Goal: Task Accomplishment & Management: Complete application form

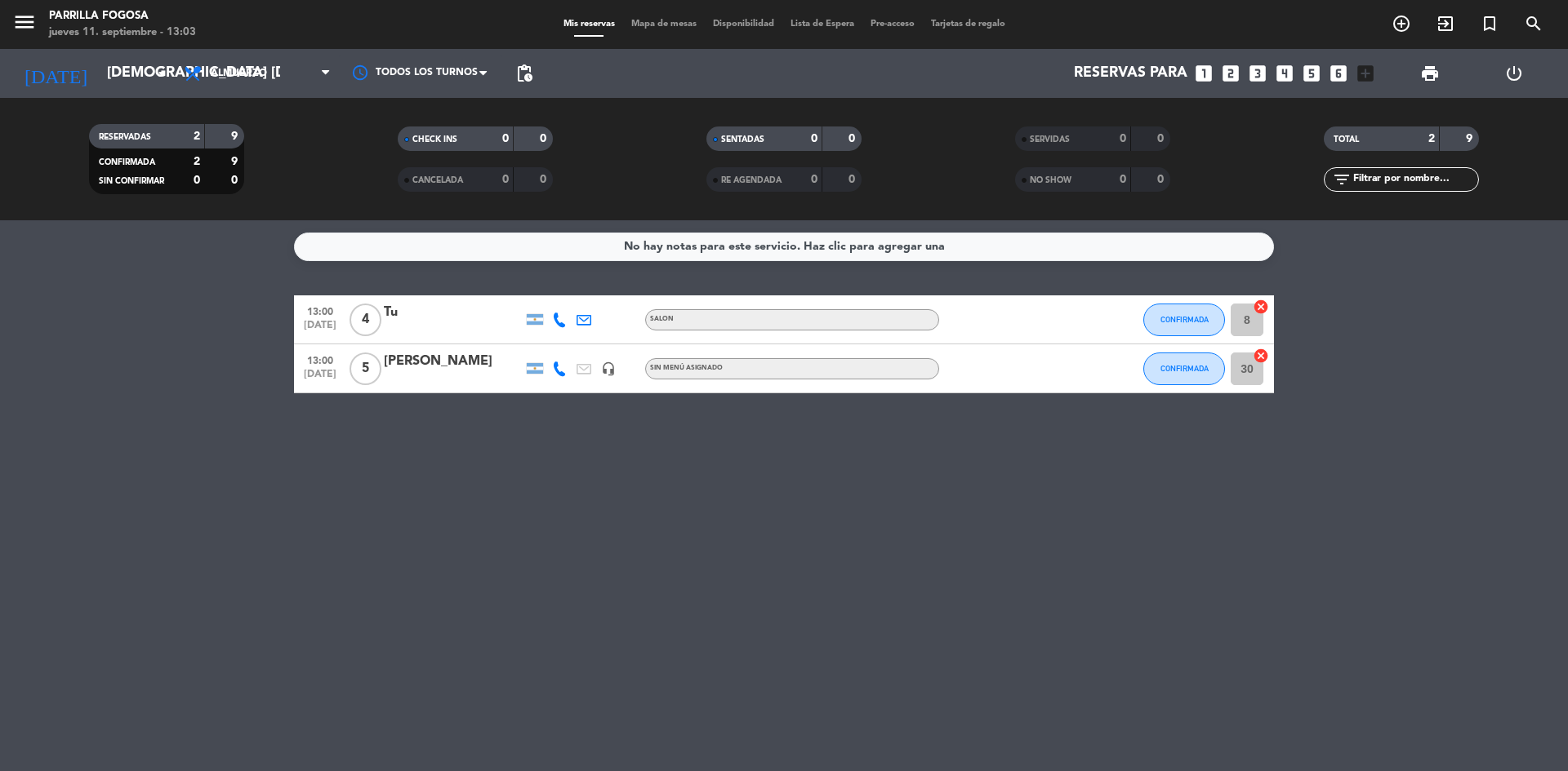
click at [116, 246] on service-notes "No hay notas para este servicio. Haz clic para agregar una" at bounding box center [784, 246] width 1568 height 29
click at [231, 67] on span "Almuerzo" at bounding box center [238, 73] width 57 height 12
click at [222, 186] on div "menu [PERSON_NAME] Fogosa jueves 11. septiembre - 13:03 Mis reservas Mapa de me…" at bounding box center [784, 110] width 1568 height 220
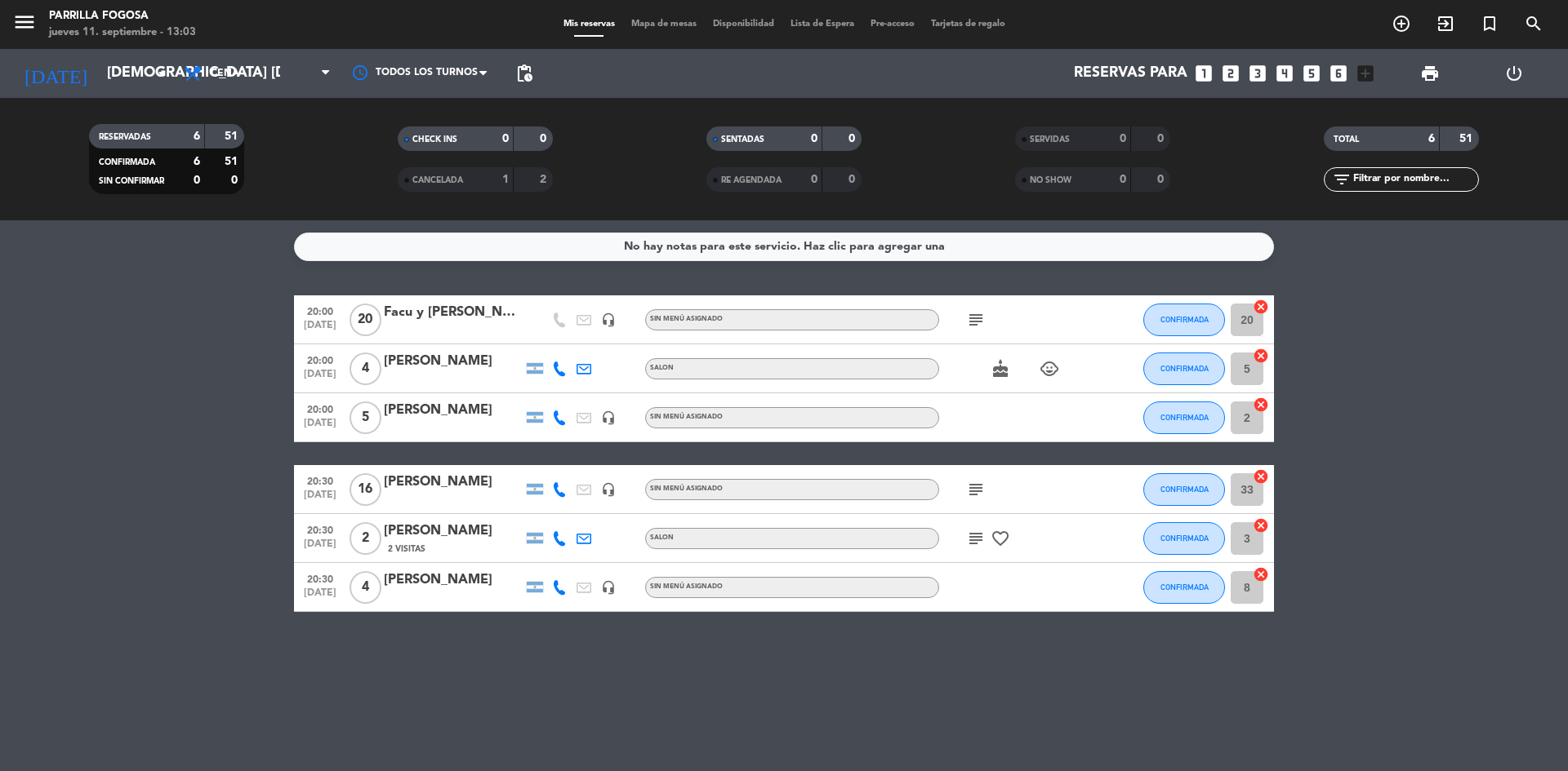
click at [160, 366] on bookings-row "20:00 [DATE] Facu y [PERSON_NAME] headset_mic Sin menú asignado subject CONFIRM…" at bounding box center [784, 453] width 1568 height 317
click at [1099, 710] on div "No hay notas para este servicio. Haz clic para agregar una 20:00 [DATE] Facu y …" at bounding box center [784, 495] width 1568 height 551
click at [65, 251] on service-notes "No hay notas para este servicio. Haz clic para agregar una" at bounding box center [784, 246] width 1568 height 29
click at [131, 66] on input "[DEMOGRAPHIC_DATA] [DATE]" at bounding box center [194, 73] width 190 height 33
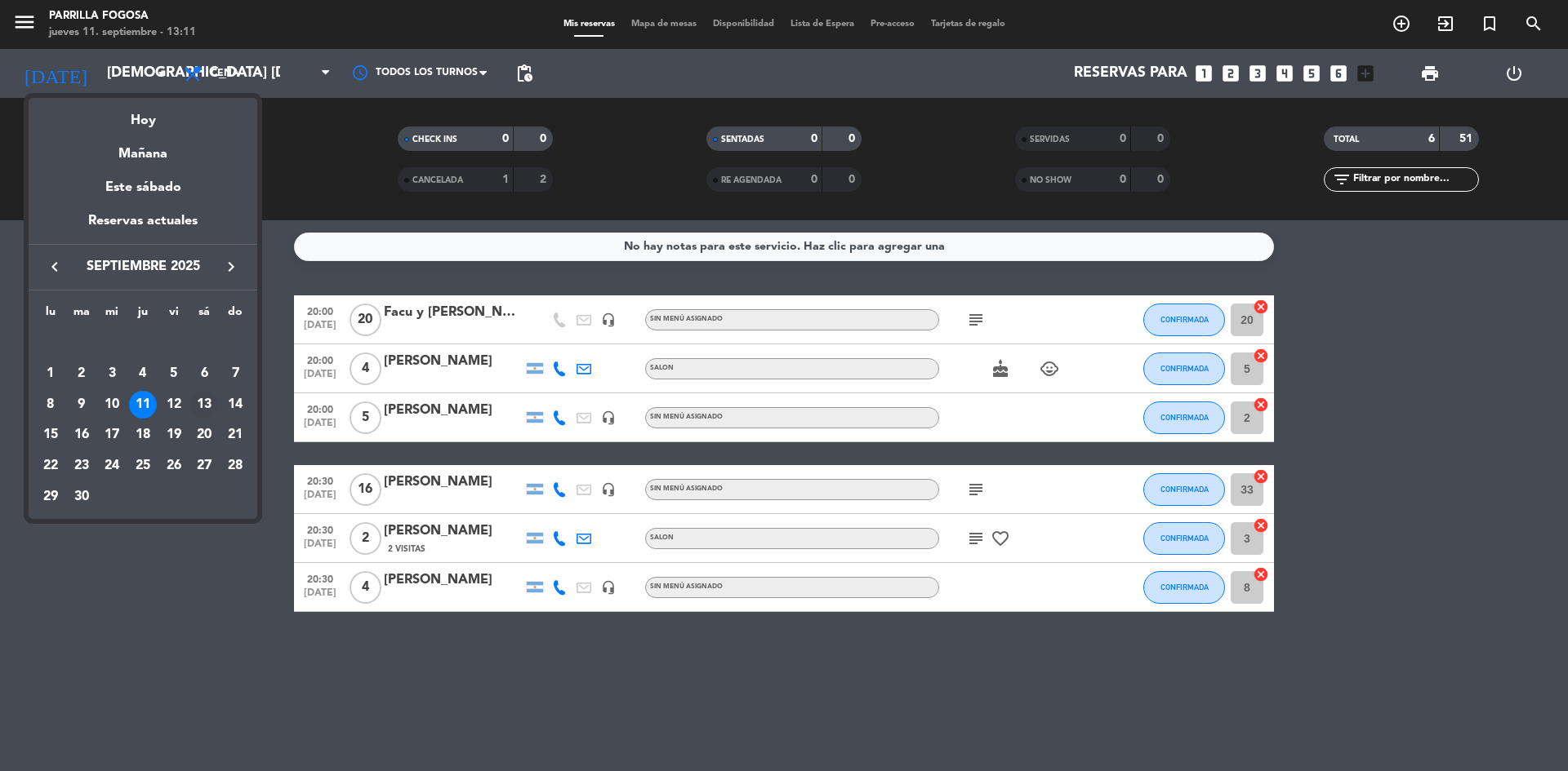
click at [213, 408] on div "13" at bounding box center [204, 405] width 28 height 28
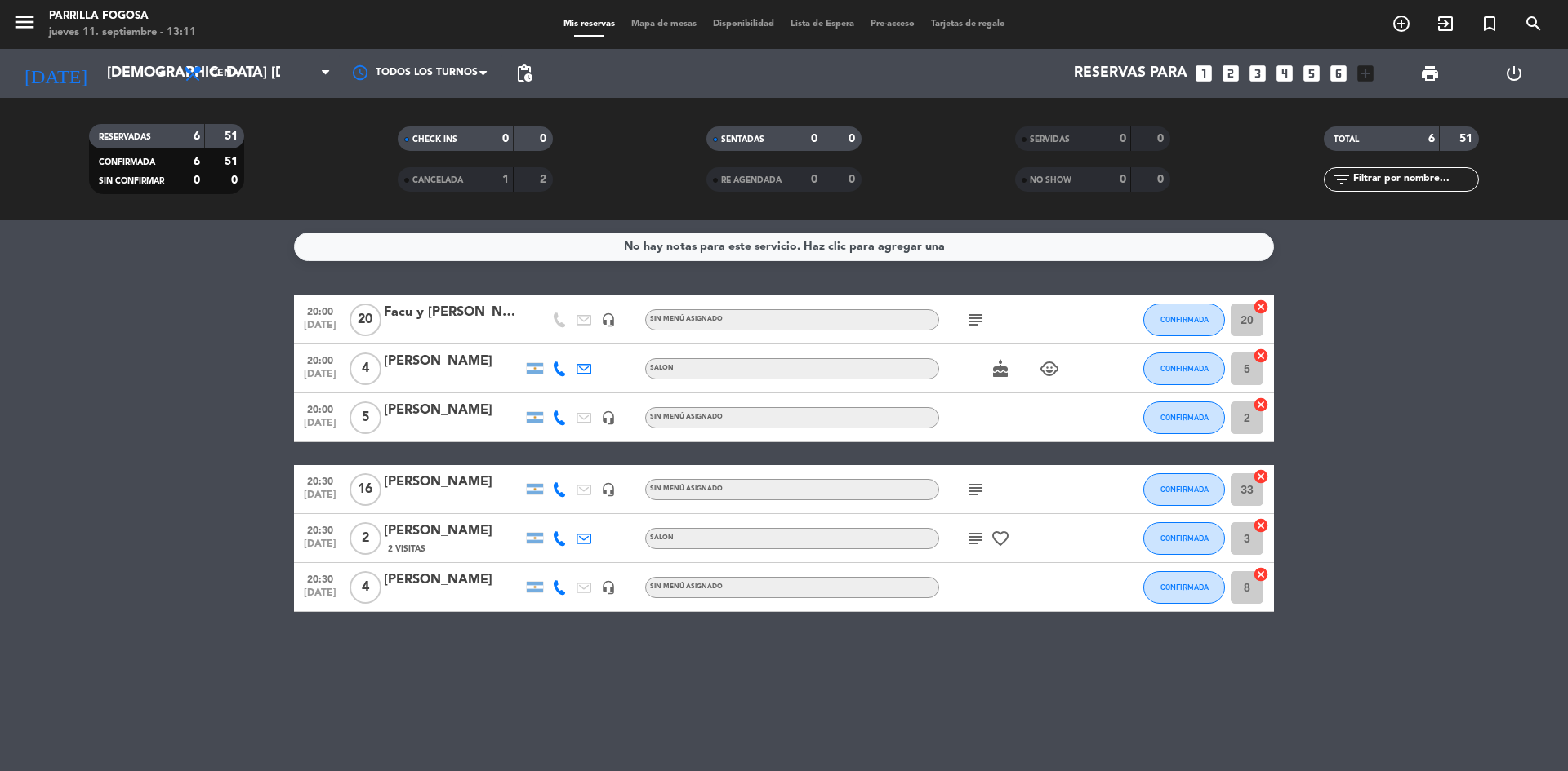
type input "sáb. [DATE]"
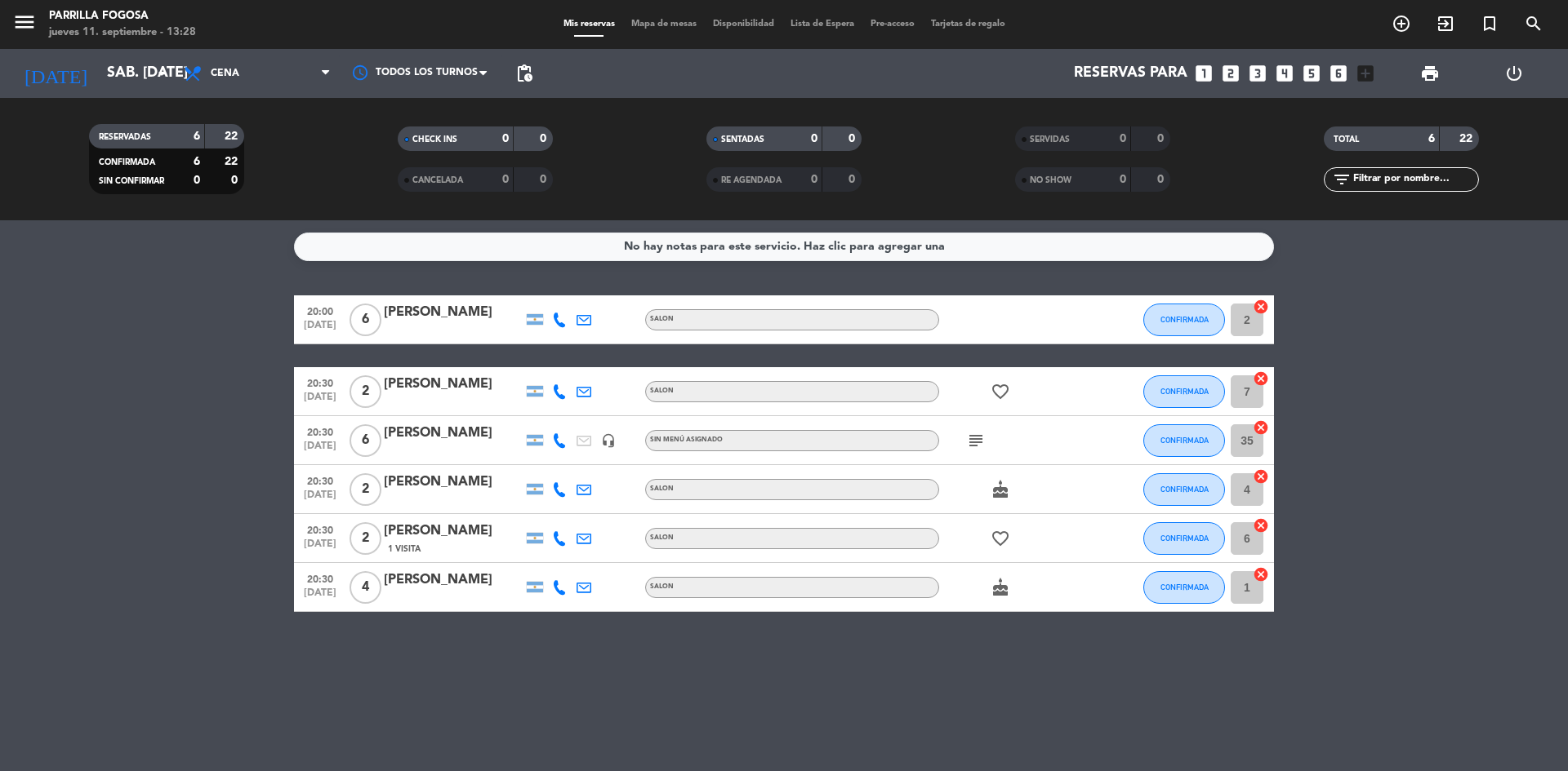
click at [90, 321] on bookings-row "20:00 [DATE] 6 [PERSON_NAME] SALON CONFIRMADA 2 cancel 20:30 [DATE] 2 [PERSON_N…" at bounding box center [784, 453] width 1568 height 317
click at [111, 72] on input "sáb. [DATE]" at bounding box center [194, 73] width 190 height 33
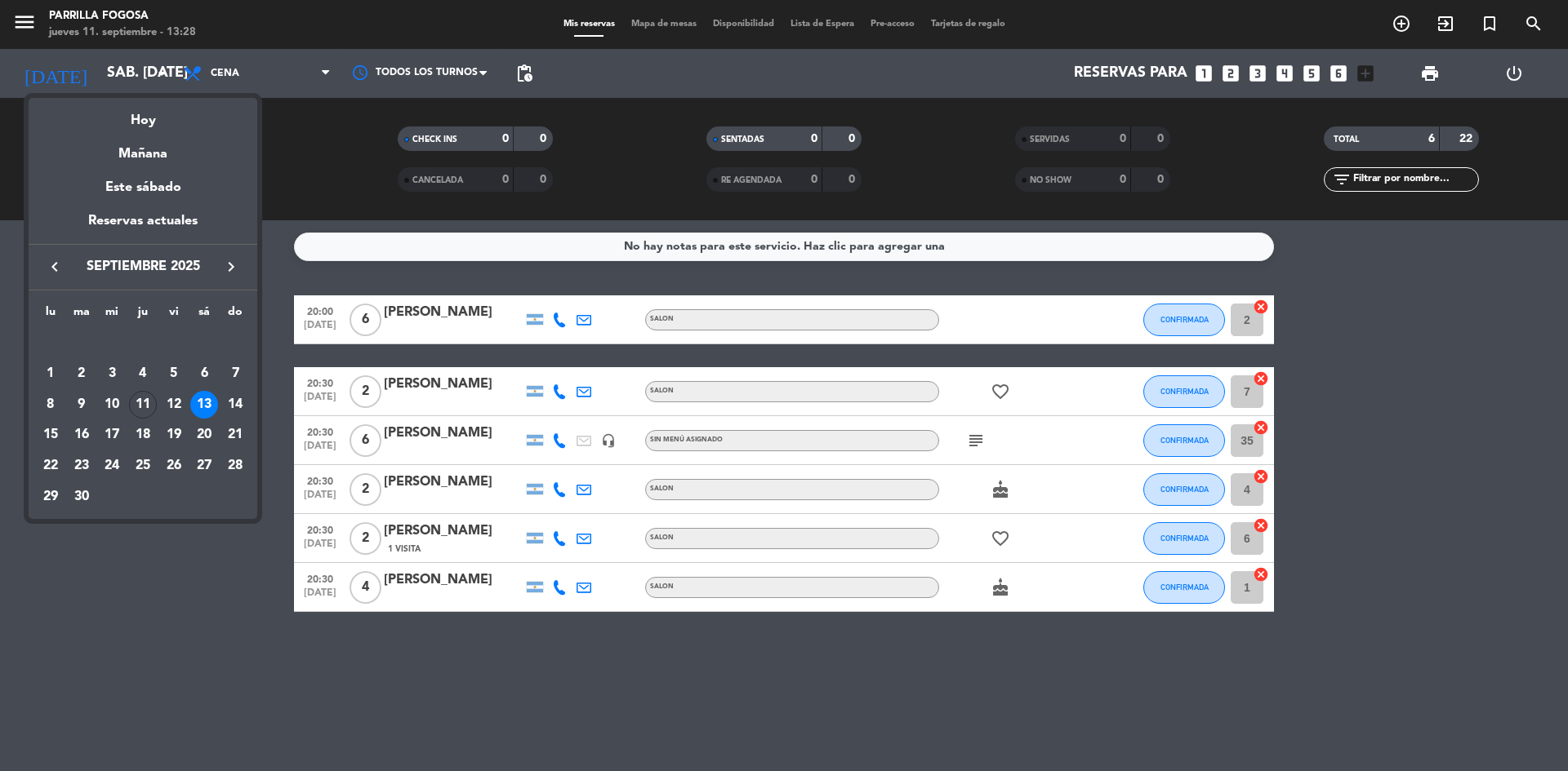
click at [213, 404] on div "13" at bounding box center [204, 405] width 28 height 28
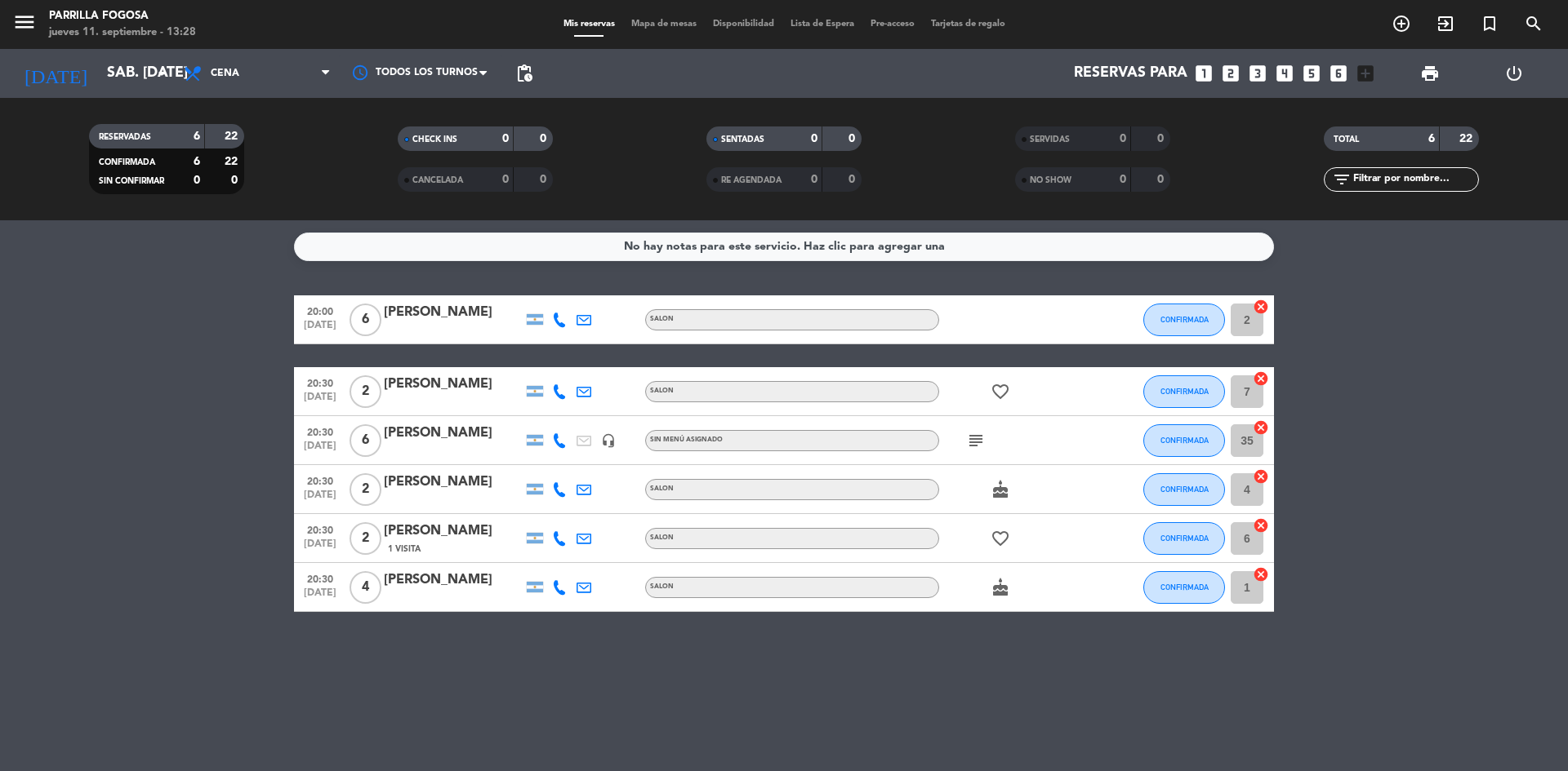
click at [1311, 77] on icon "looks_5" at bounding box center [1311, 72] width 21 height 21
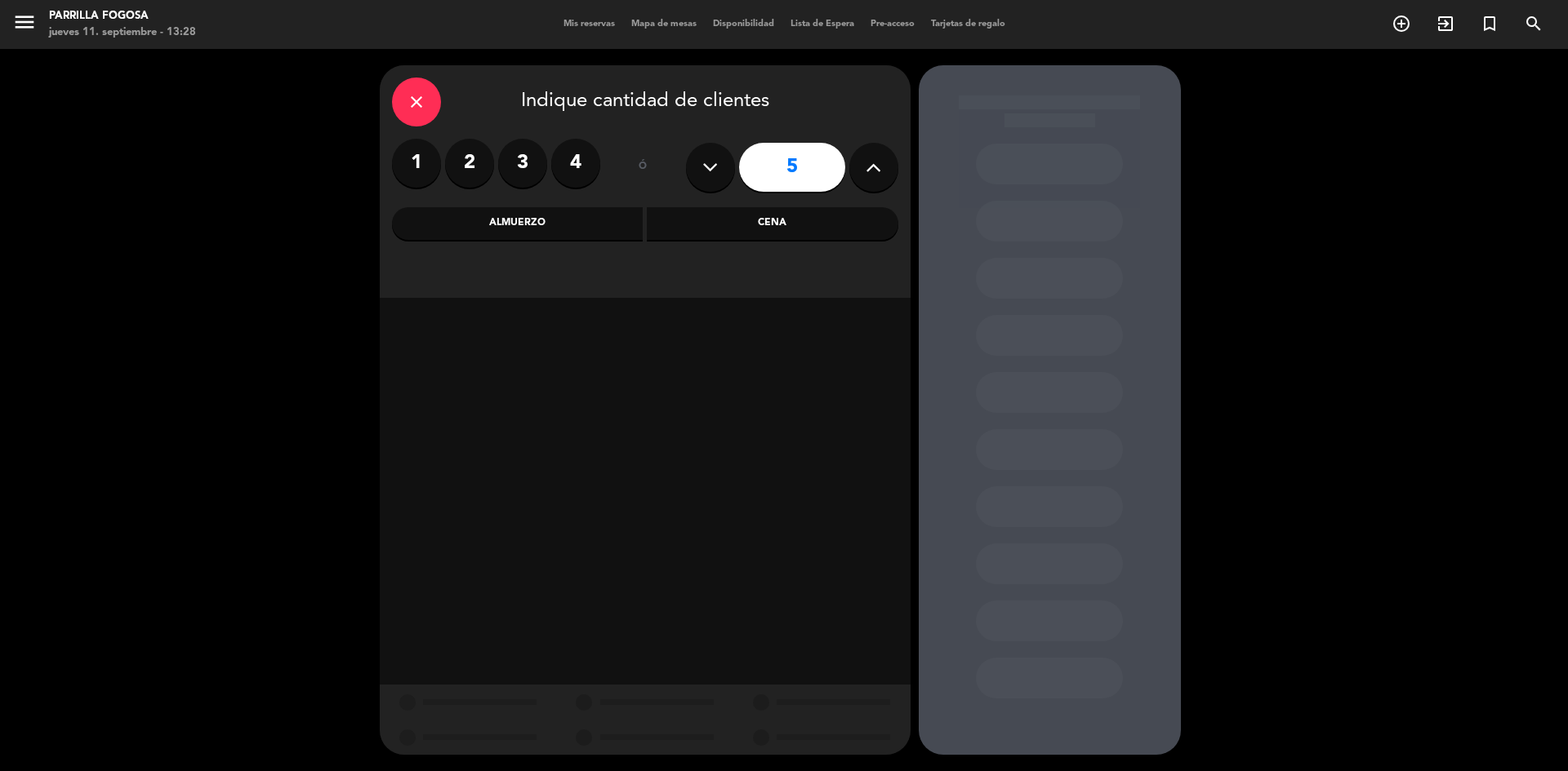
click at [736, 219] on div "Cena" at bounding box center [772, 223] width 251 height 33
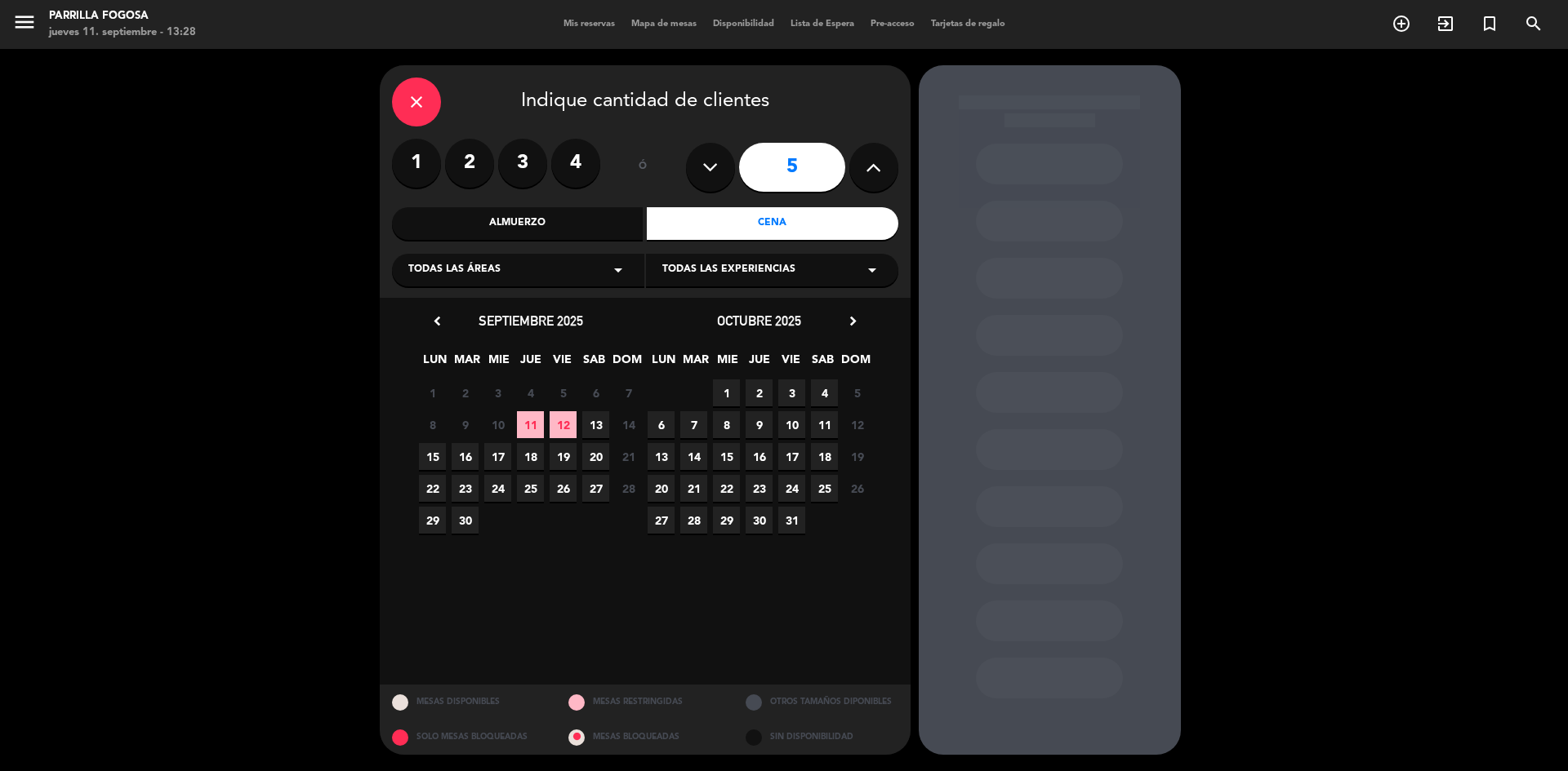
click at [603, 608] on calendar-double "chevron_left septiembre 2025 LUN MAR [PERSON_NAME] VIE SAB DOM 1 2 3 4 5 6 7 8 …" at bounding box center [645, 491] width 457 height 362
click at [594, 426] on span "13" at bounding box center [595, 425] width 27 height 27
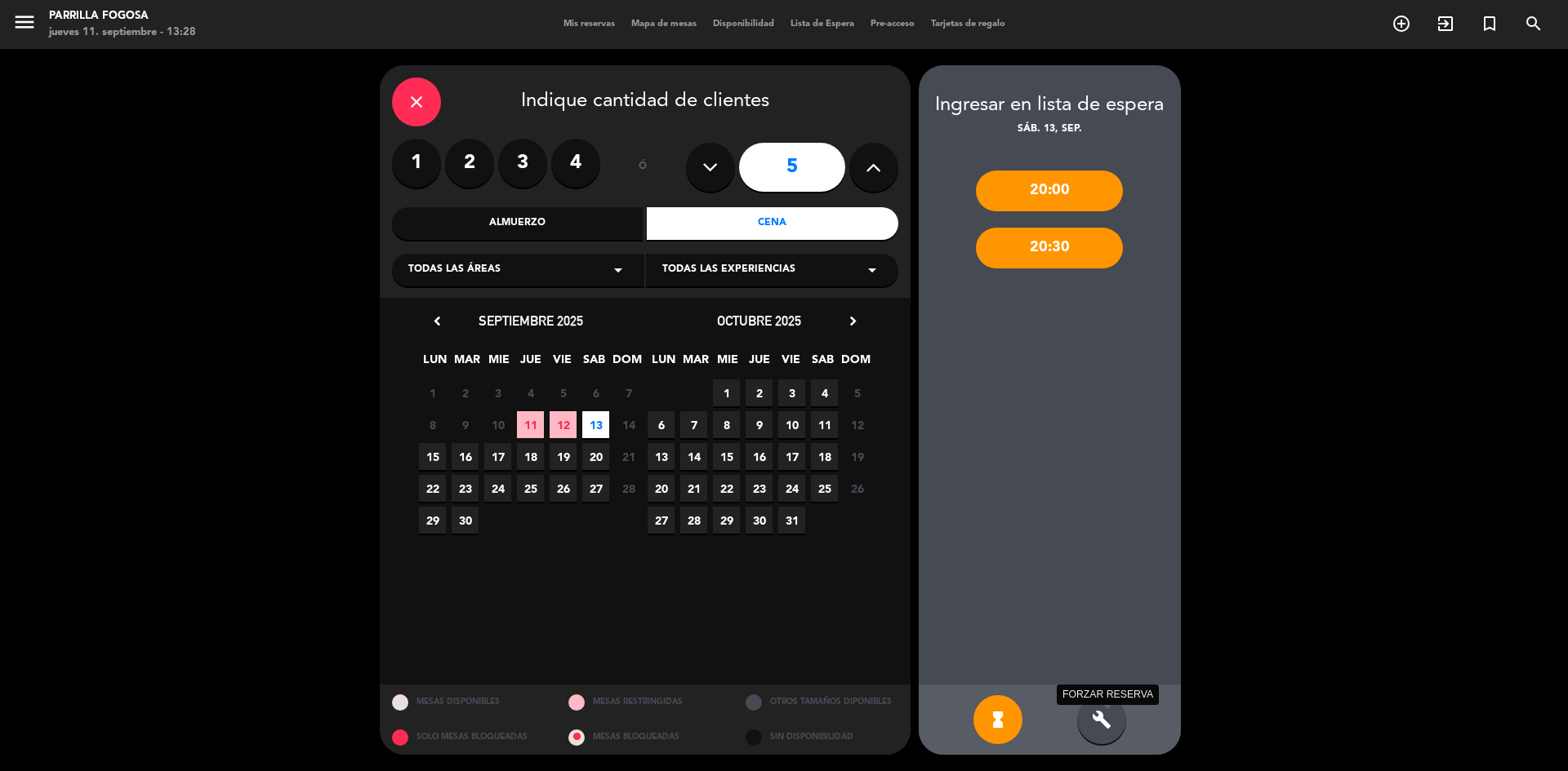
drag, startPoint x: 1099, startPoint y: 724, endPoint x: 1083, endPoint y: 655, distance: 70.8
click at [1096, 706] on div "build FORZAR RESERVA" at bounding box center [1101, 719] width 49 height 49
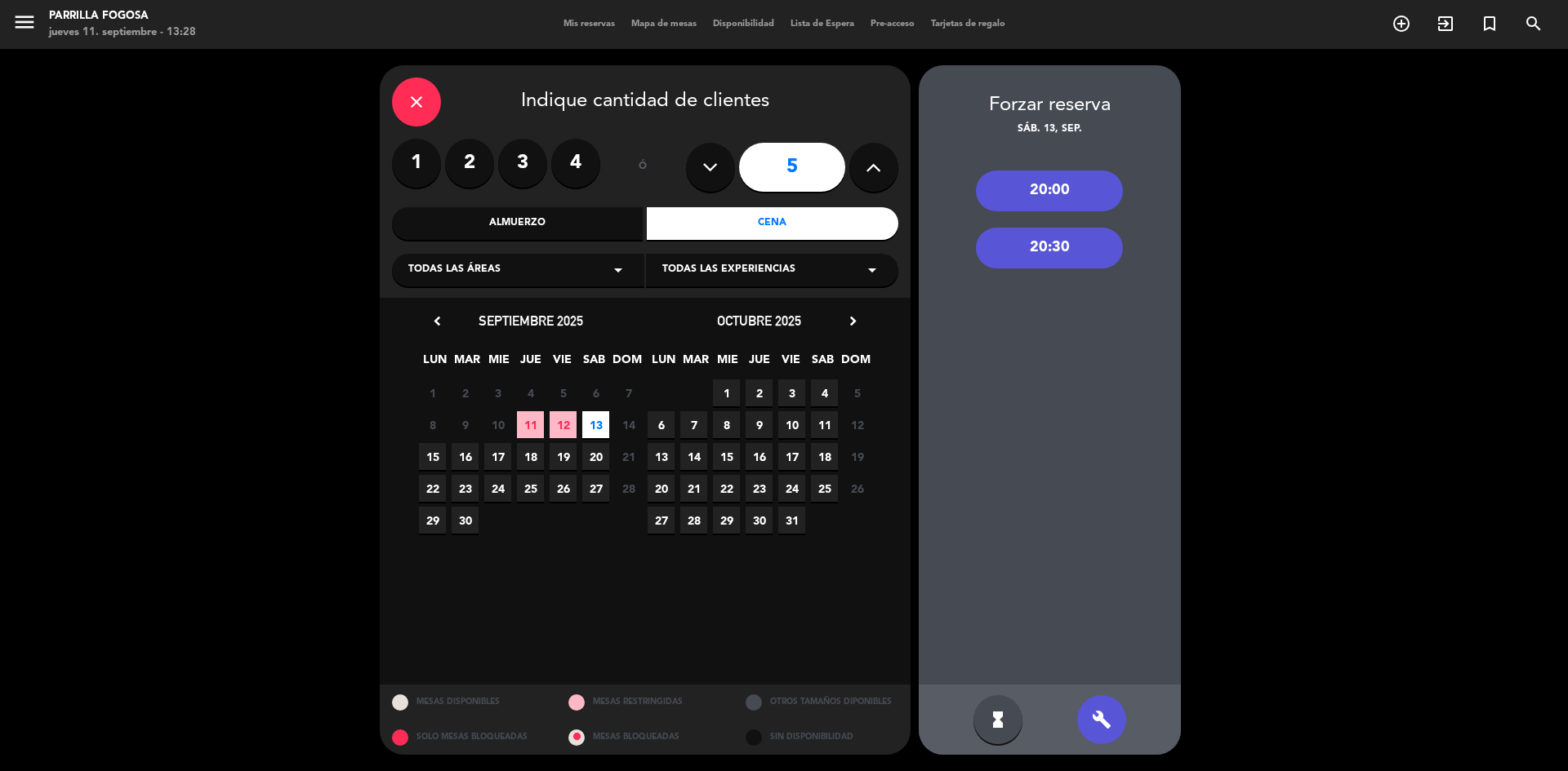
click at [1034, 260] on div "20:30" at bounding box center [1049, 248] width 147 height 41
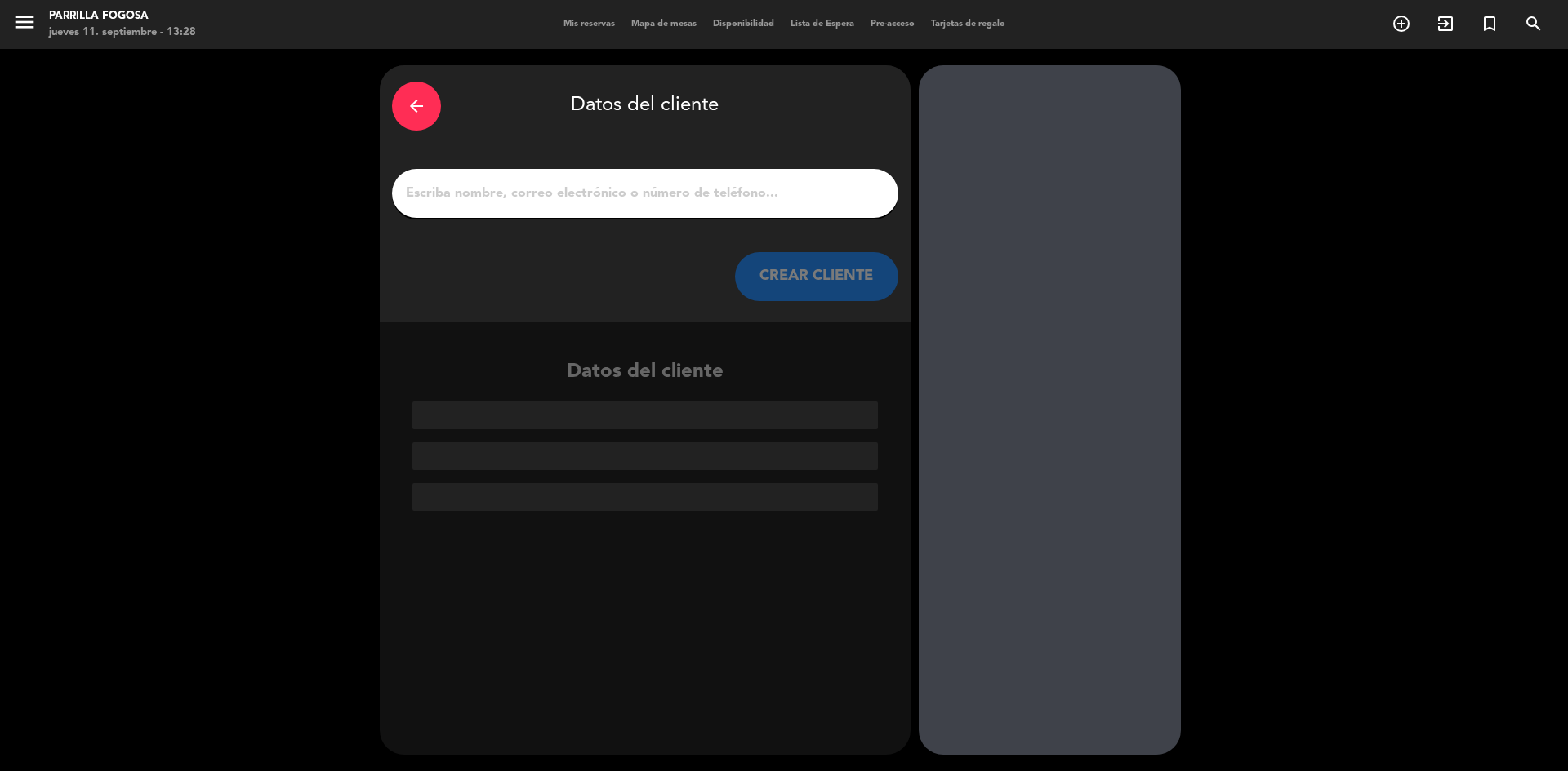
click at [605, 189] on input "1" at bounding box center [644, 193] width 481 height 23
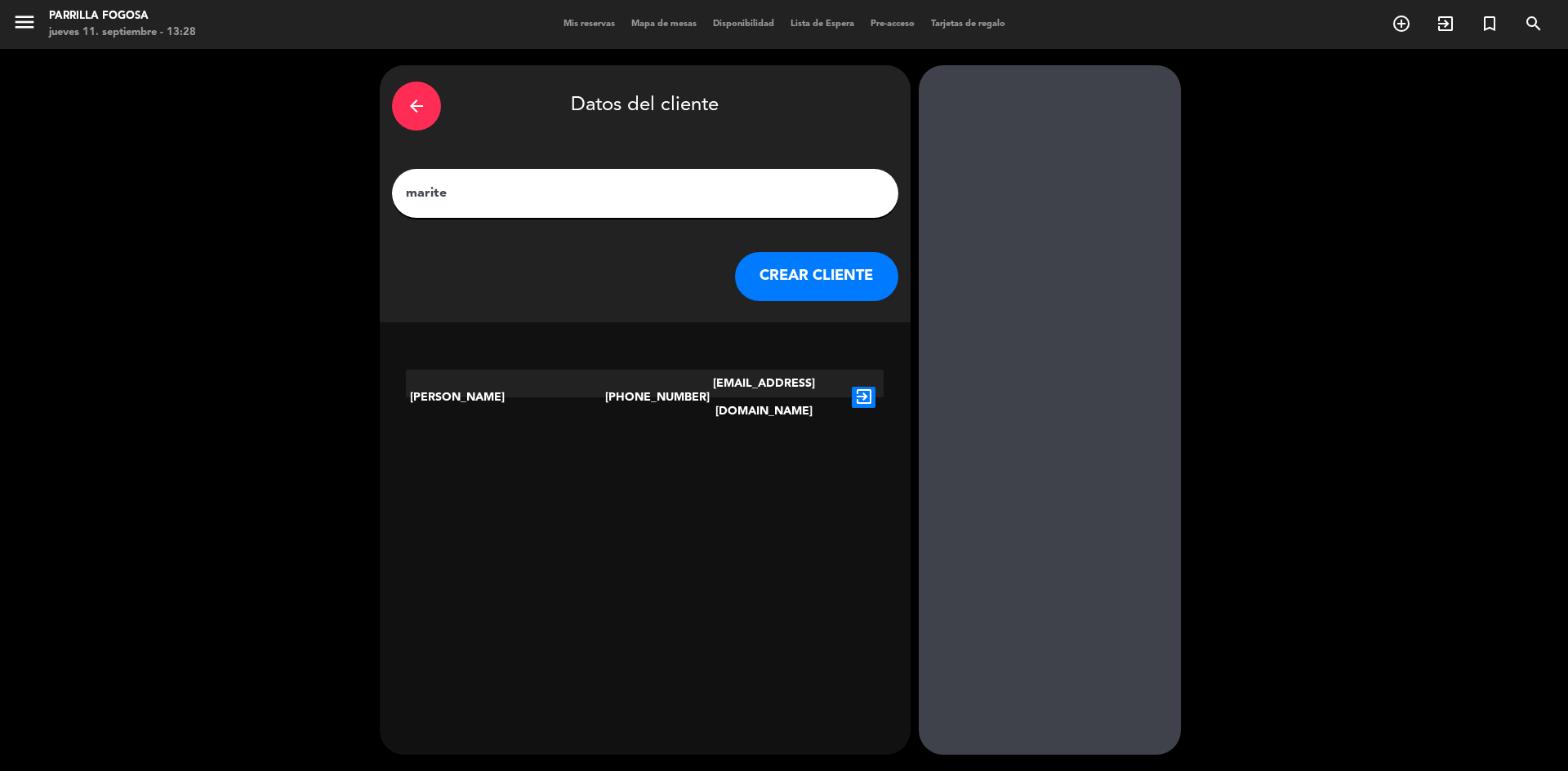
type input "marite"
click at [795, 279] on button "CREAR CLIENTE" at bounding box center [816, 276] width 164 height 49
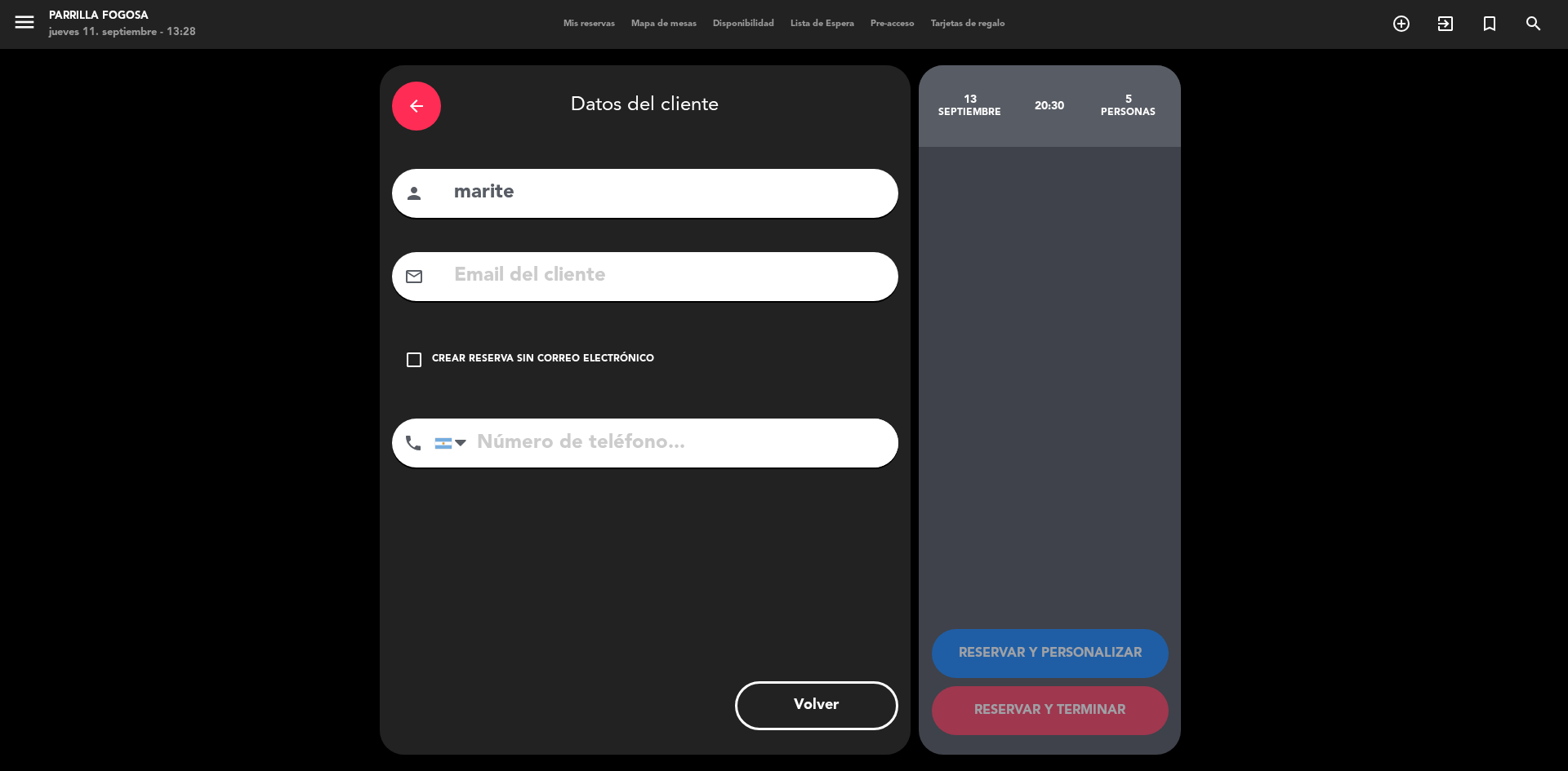
click at [415, 355] on icon "check_box_outline_blank" at bounding box center [414, 360] width 20 height 20
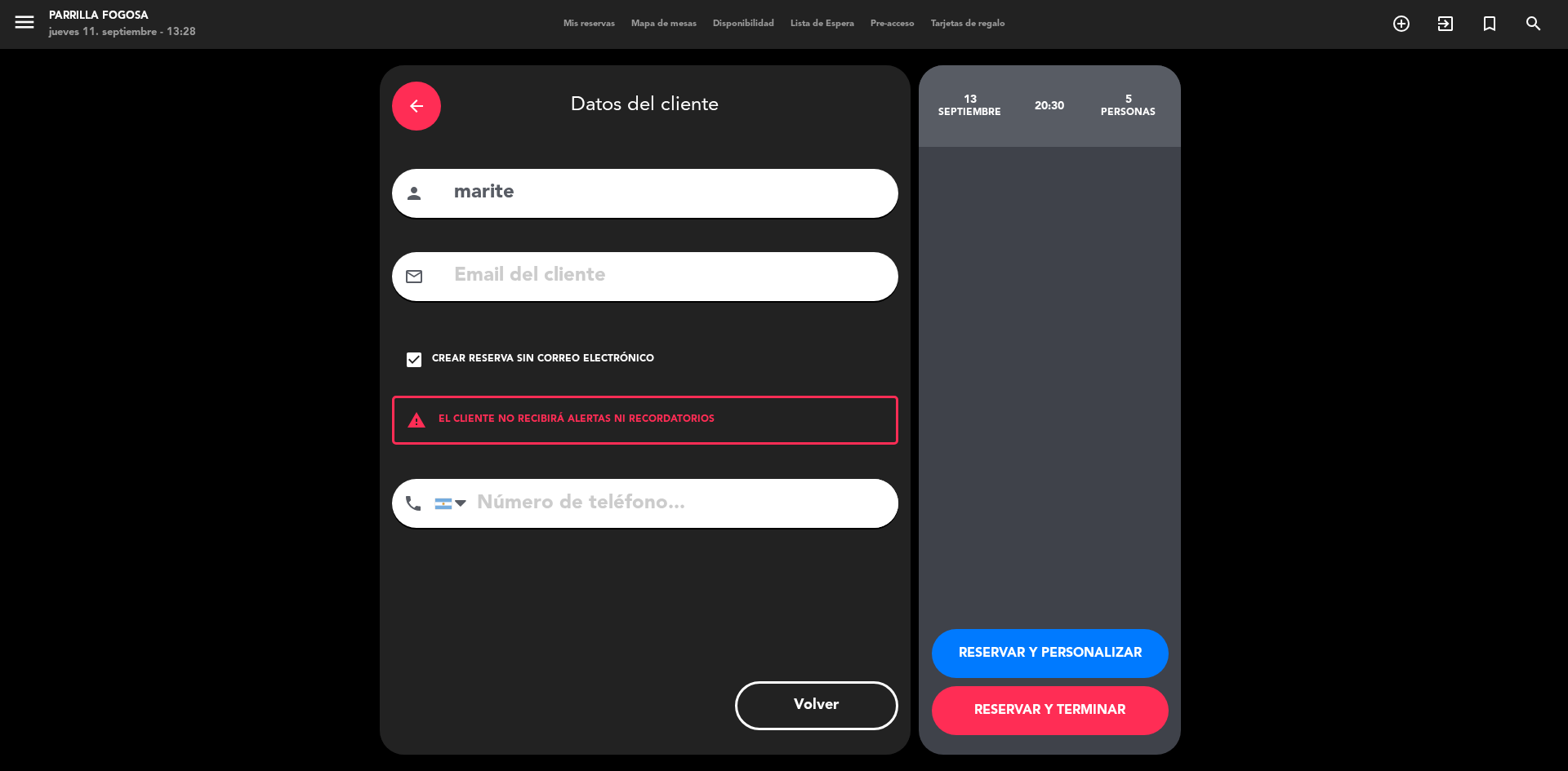
click at [509, 498] on input "tel" at bounding box center [666, 503] width 463 height 49
type input "01141427111"
click at [1045, 656] on button "RESERVAR Y PERSONALIZAR" at bounding box center [1050, 653] width 237 height 49
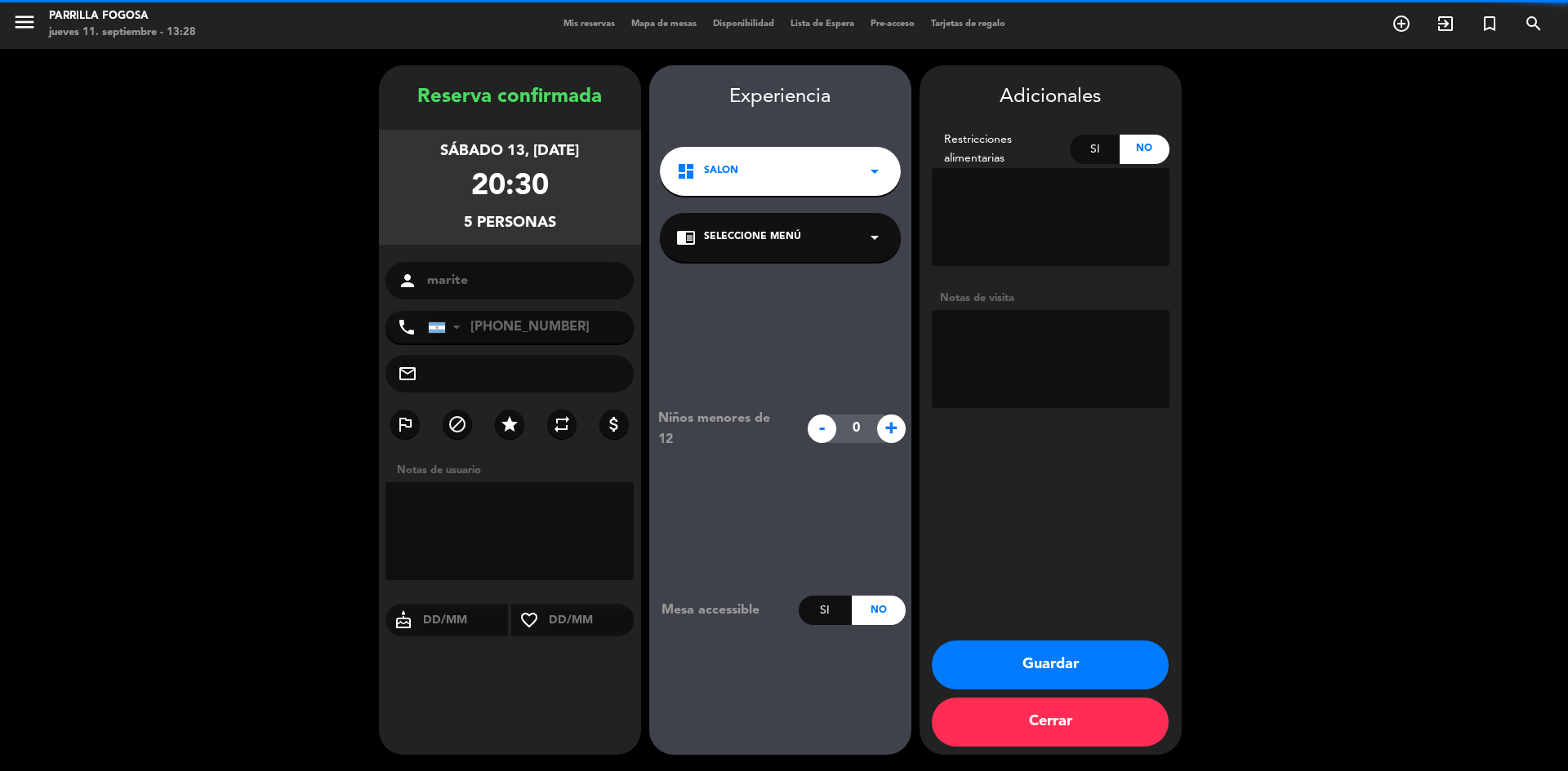
click at [1020, 661] on button "Guardar" at bounding box center [1050, 665] width 237 height 49
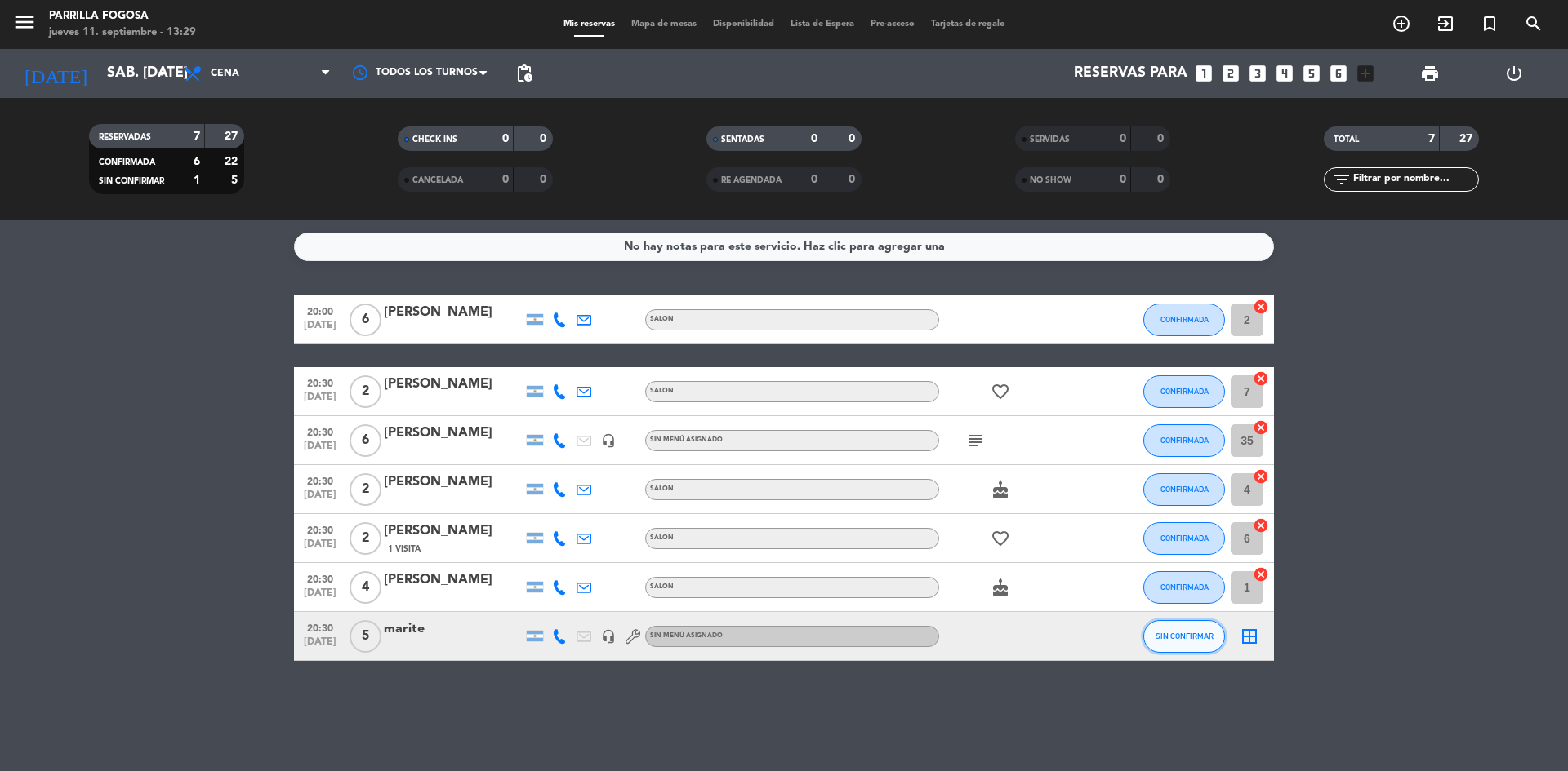
click at [1191, 633] on span "SIN CONFIRMAR" at bounding box center [1184, 636] width 58 height 9
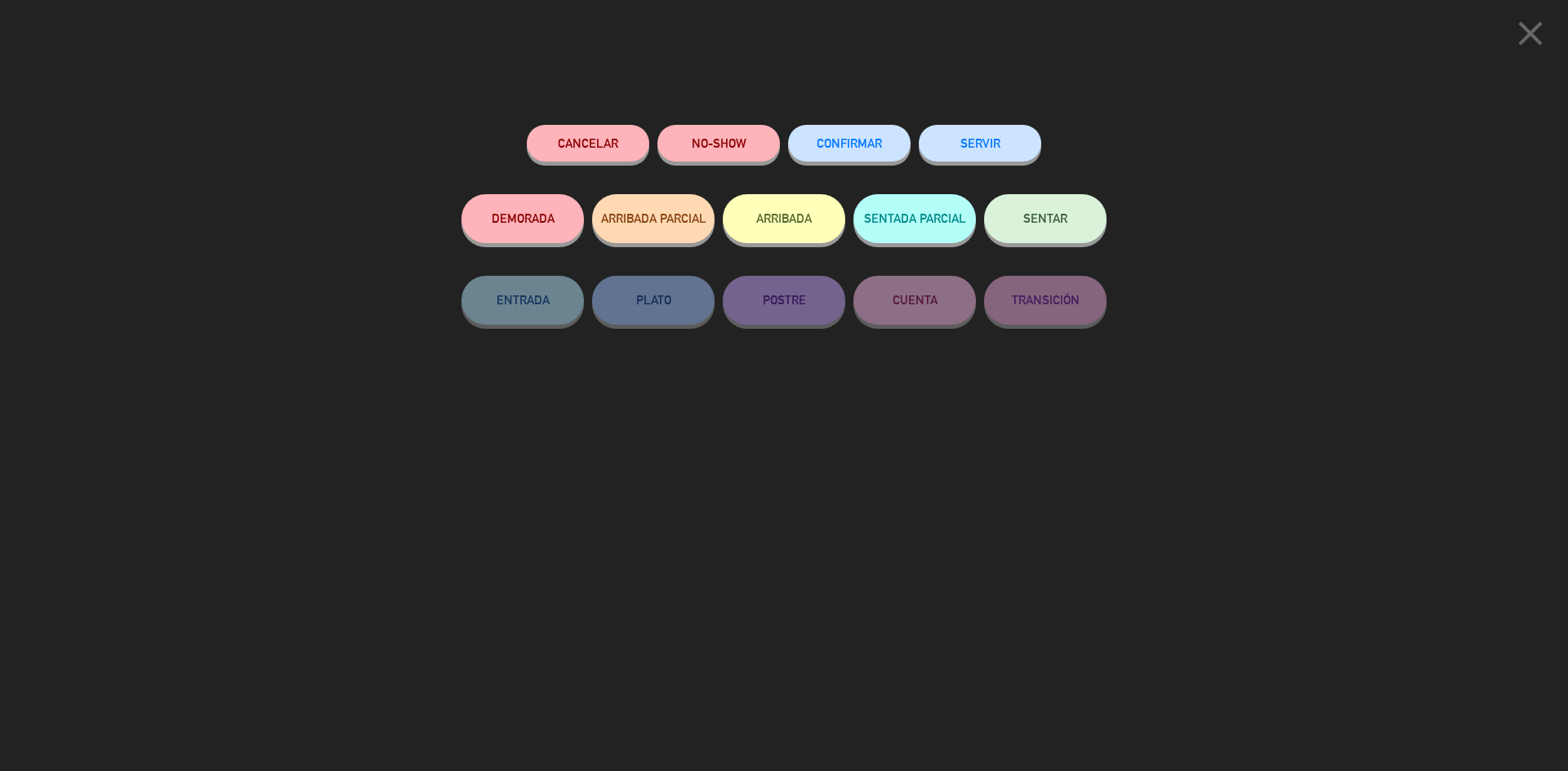
click at [855, 154] on button "CONFIRMAR" at bounding box center [849, 143] width 122 height 37
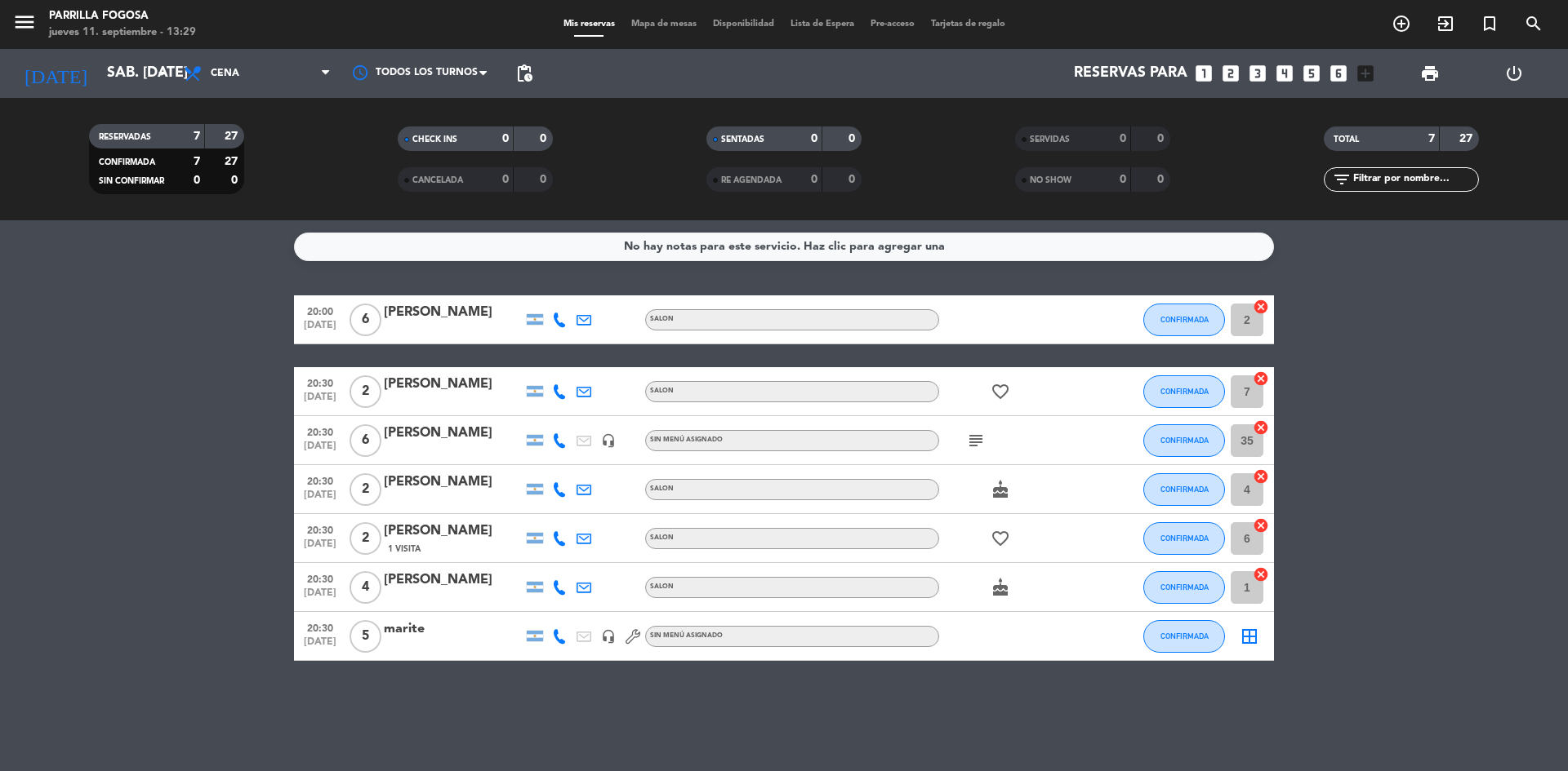
click at [1247, 707] on div "No hay notas para este servicio. Haz clic para agregar una 20:00 [DATE] 6 [PERS…" at bounding box center [784, 495] width 1568 height 551
click at [992, 637] on div at bounding box center [1012, 636] width 147 height 49
click at [427, 636] on div "marite" at bounding box center [454, 629] width 139 height 21
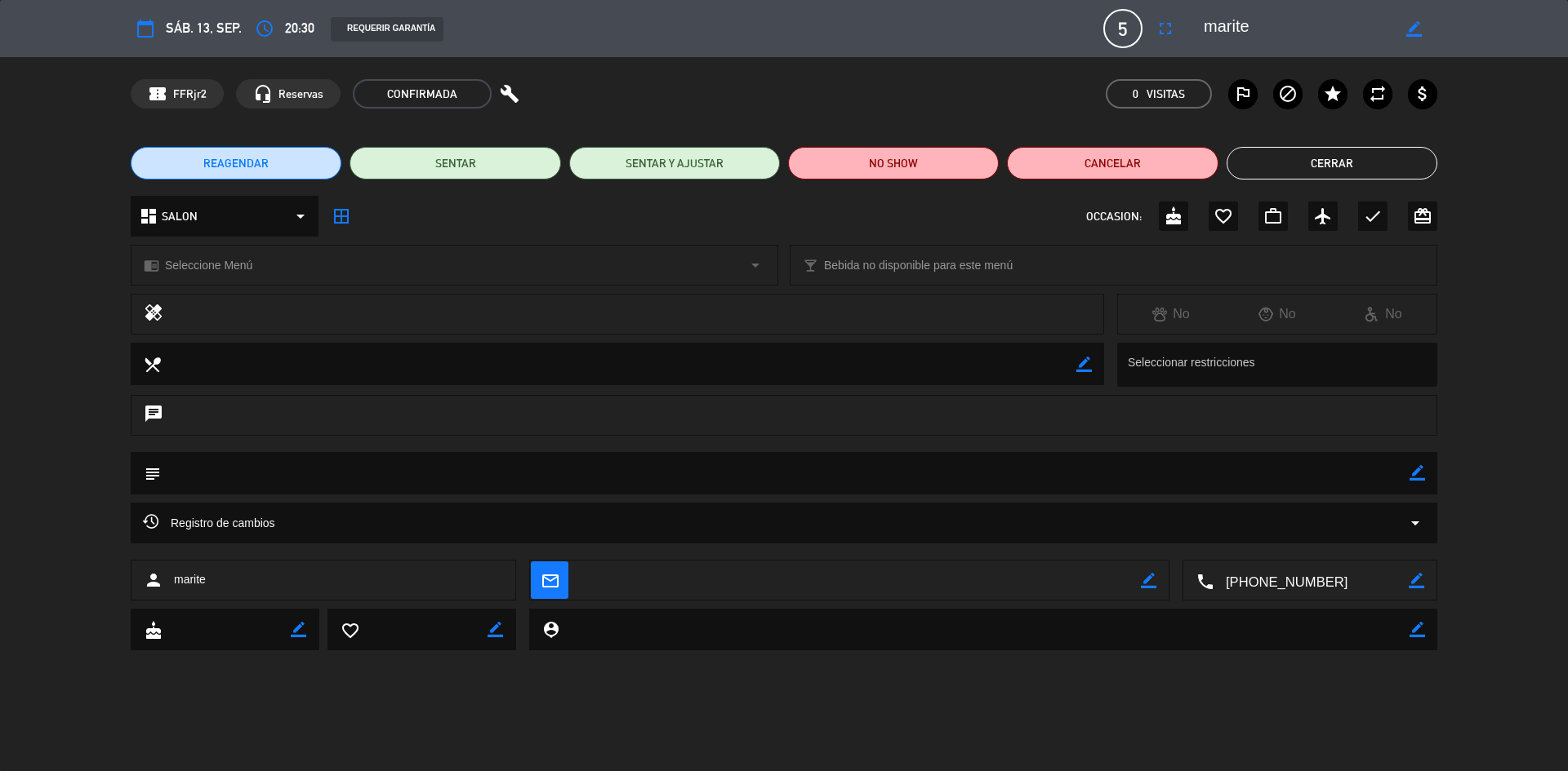
click at [1412, 469] on icon "border_color" at bounding box center [1417, 473] width 16 height 16
click at [1035, 472] on textarea at bounding box center [785, 473] width 1248 height 42
type textarea "[PERSON_NAME] por favor"
click at [1417, 468] on icon at bounding box center [1417, 473] width 16 height 16
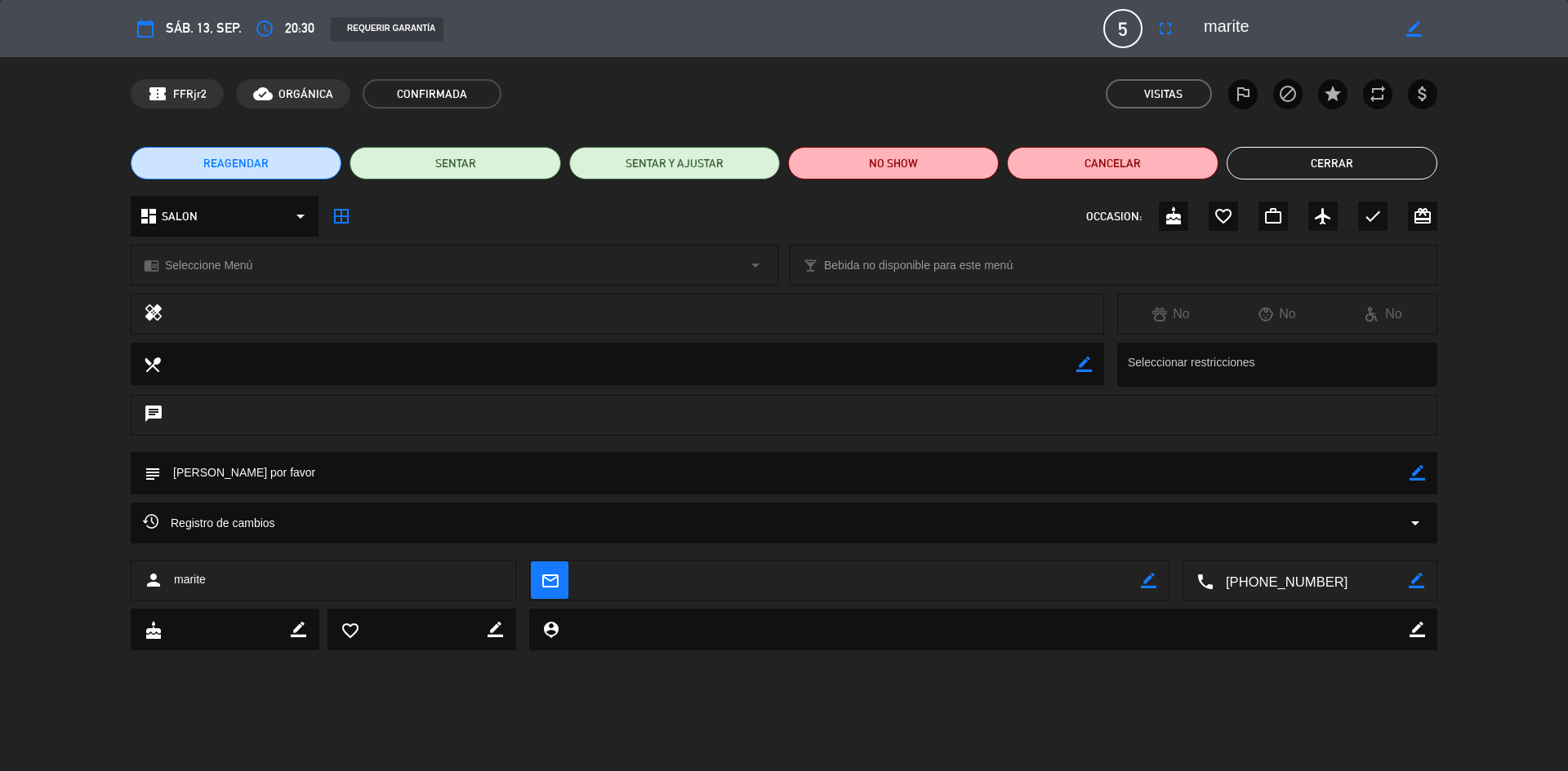
click at [1316, 173] on button "Cerrar" at bounding box center [1332, 163] width 210 height 33
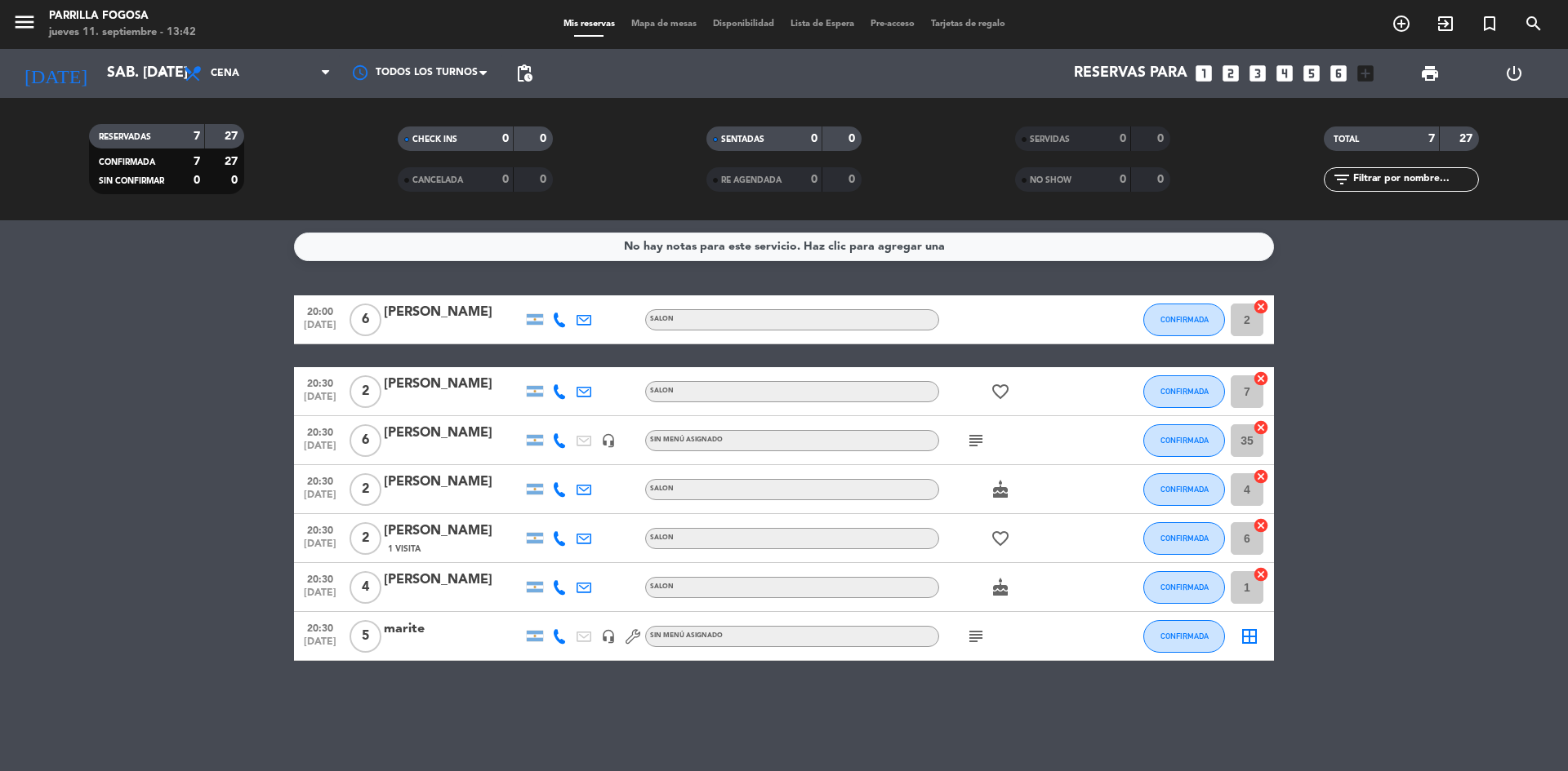
click at [237, 359] on bookings-row "20:00 [DATE] 6 [PERSON_NAME] SALON CONFIRMADA 2 cancel 20:30 [DATE] 2 [PERSON_N…" at bounding box center [784, 478] width 1568 height 366
drag, startPoint x: 136, startPoint y: 296, endPoint x: 115, endPoint y: 127, distance: 170.3
click at [136, 286] on div "No hay notas para este servicio. Haz clic para agregar una 20:00 [DATE] 6 [PERS…" at bounding box center [784, 495] width 1568 height 551
click at [125, 80] on input "sáb. [DATE]" at bounding box center [194, 73] width 190 height 33
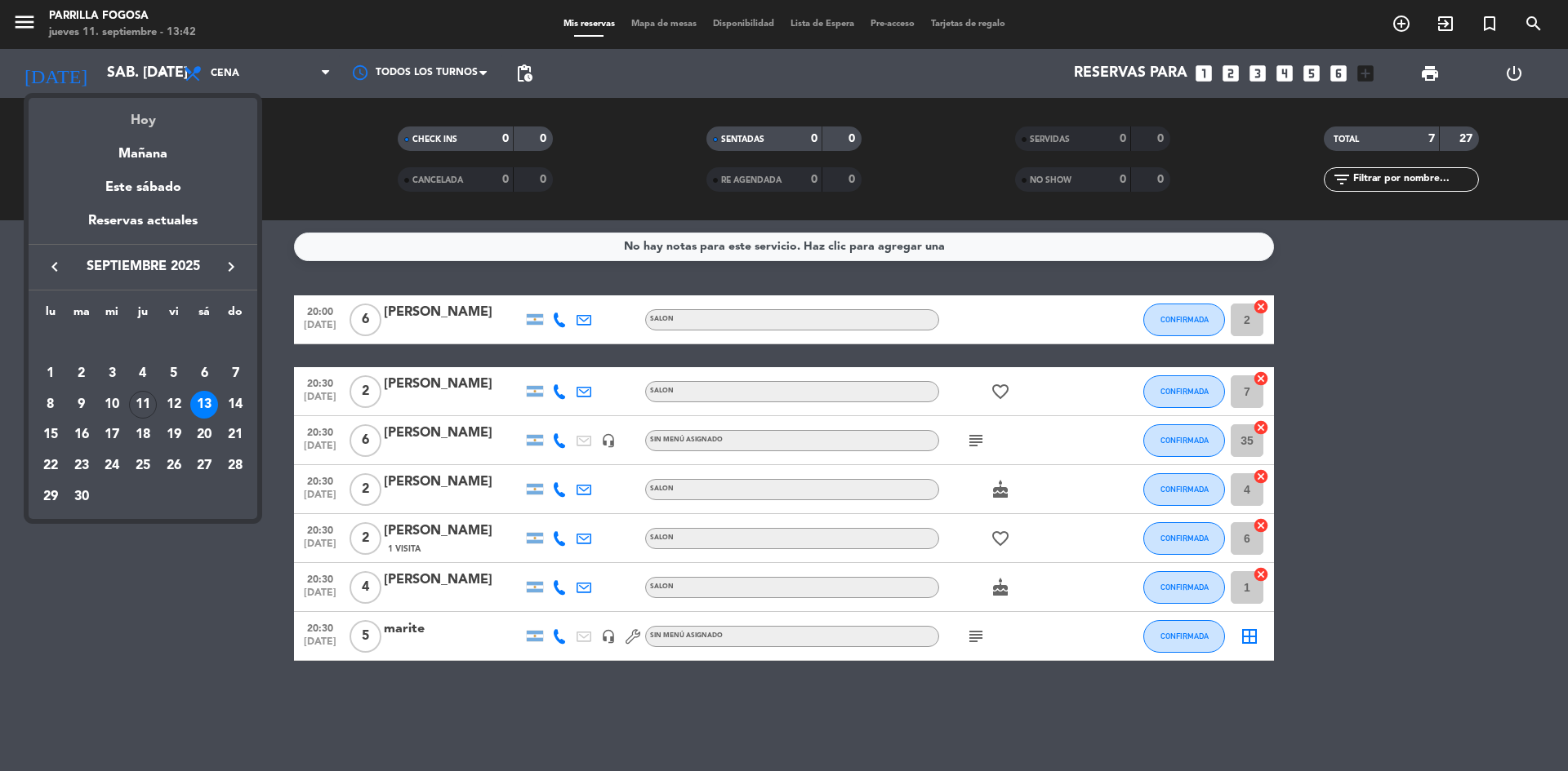
click at [127, 120] on div "Hoy" at bounding box center [143, 115] width 228 height 34
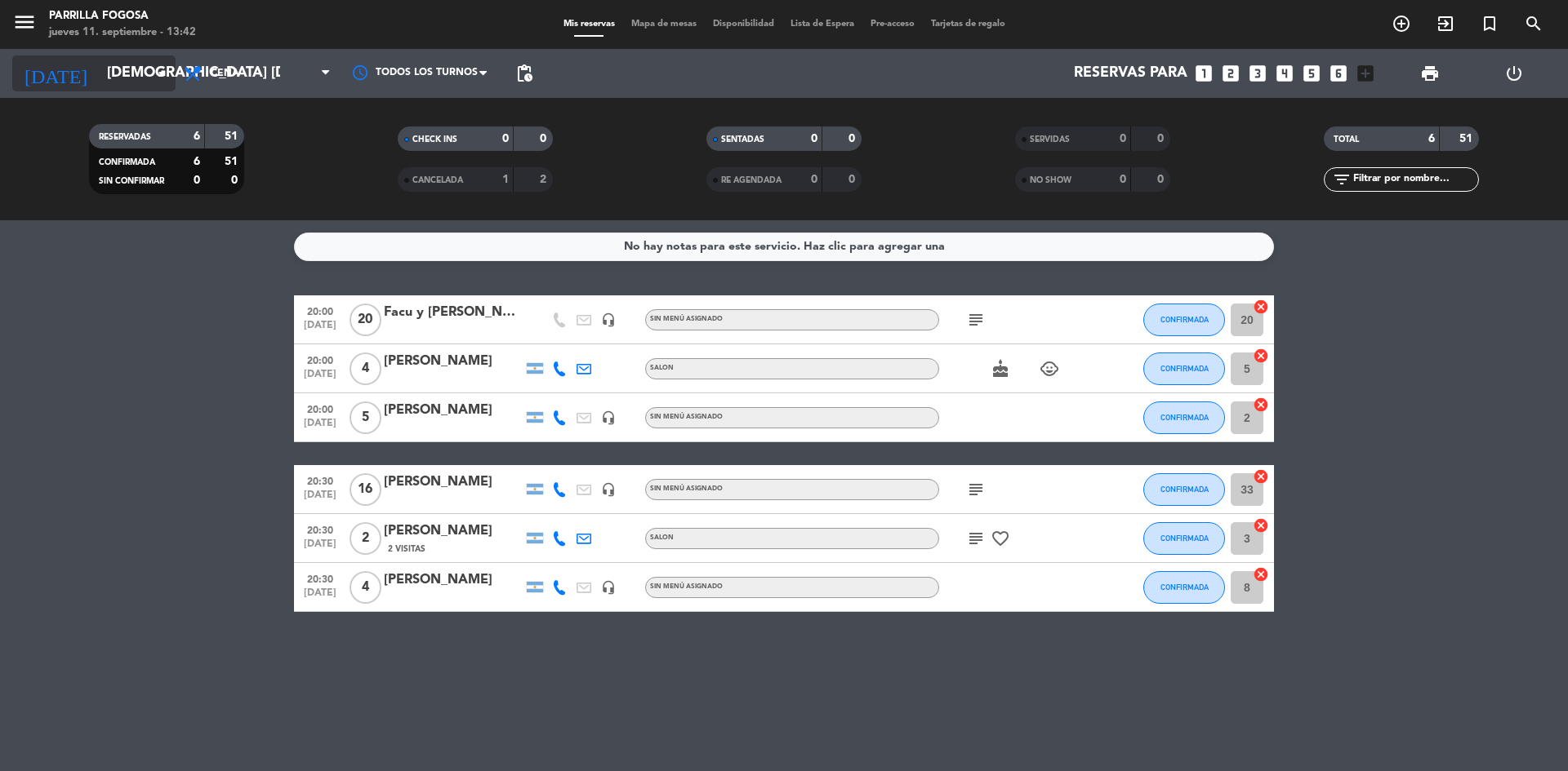
click at [161, 68] on icon "arrow_drop_down" at bounding box center [162, 73] width 20 height 20
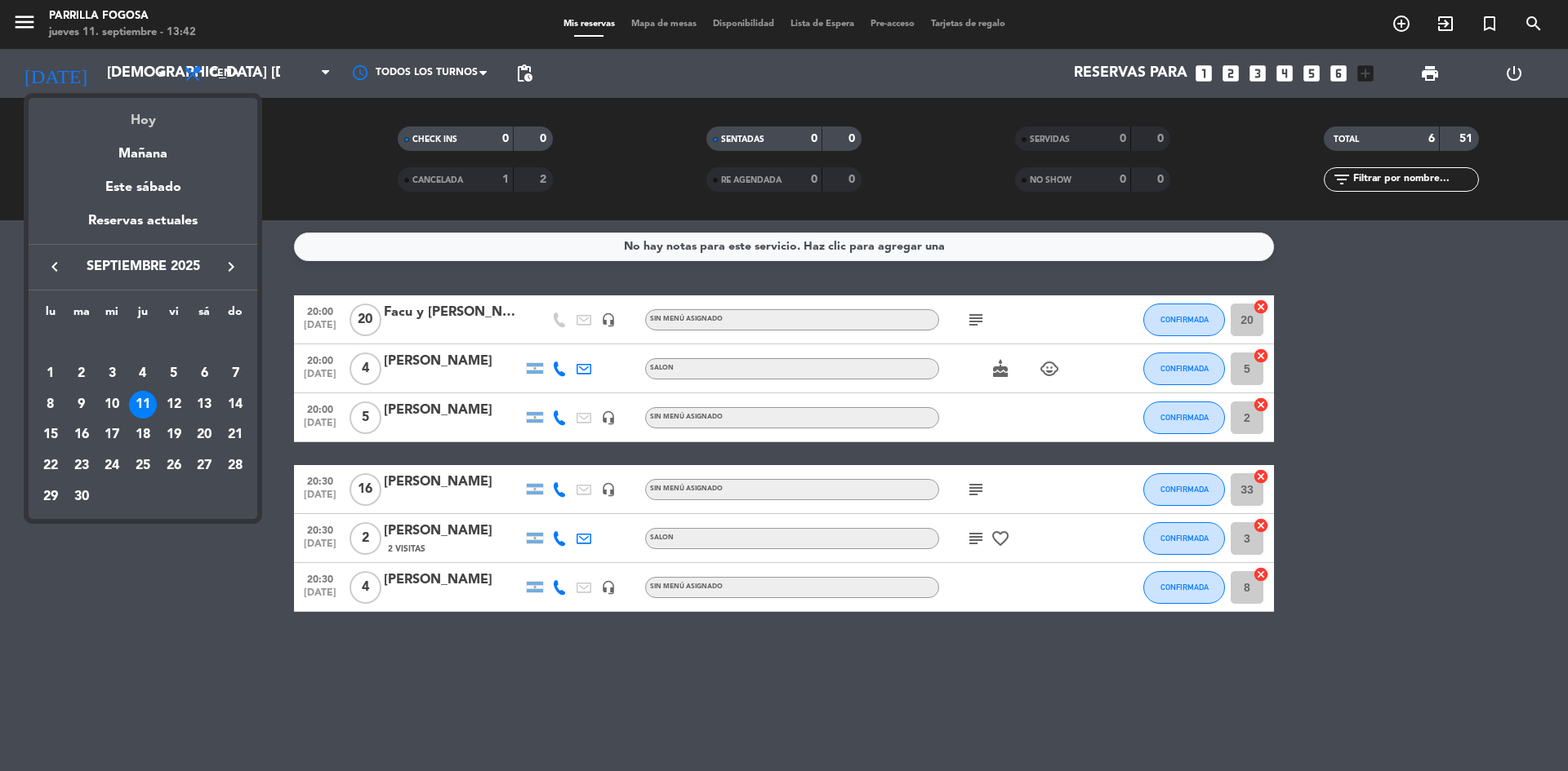
drag, startPoint x: 150, startPoint y: 167, endPoint x: 174, endPoint y: 129, distance: 44.9
click at [150, 164] on div "semana que viene esta semana semana previa misma semana del año anterior Hoy Ma…" at bounding box center [143, 194] width 228 height 193
click at [160, 150] on div "Mañana" at bounding box center [143, 148] width 228 height 34
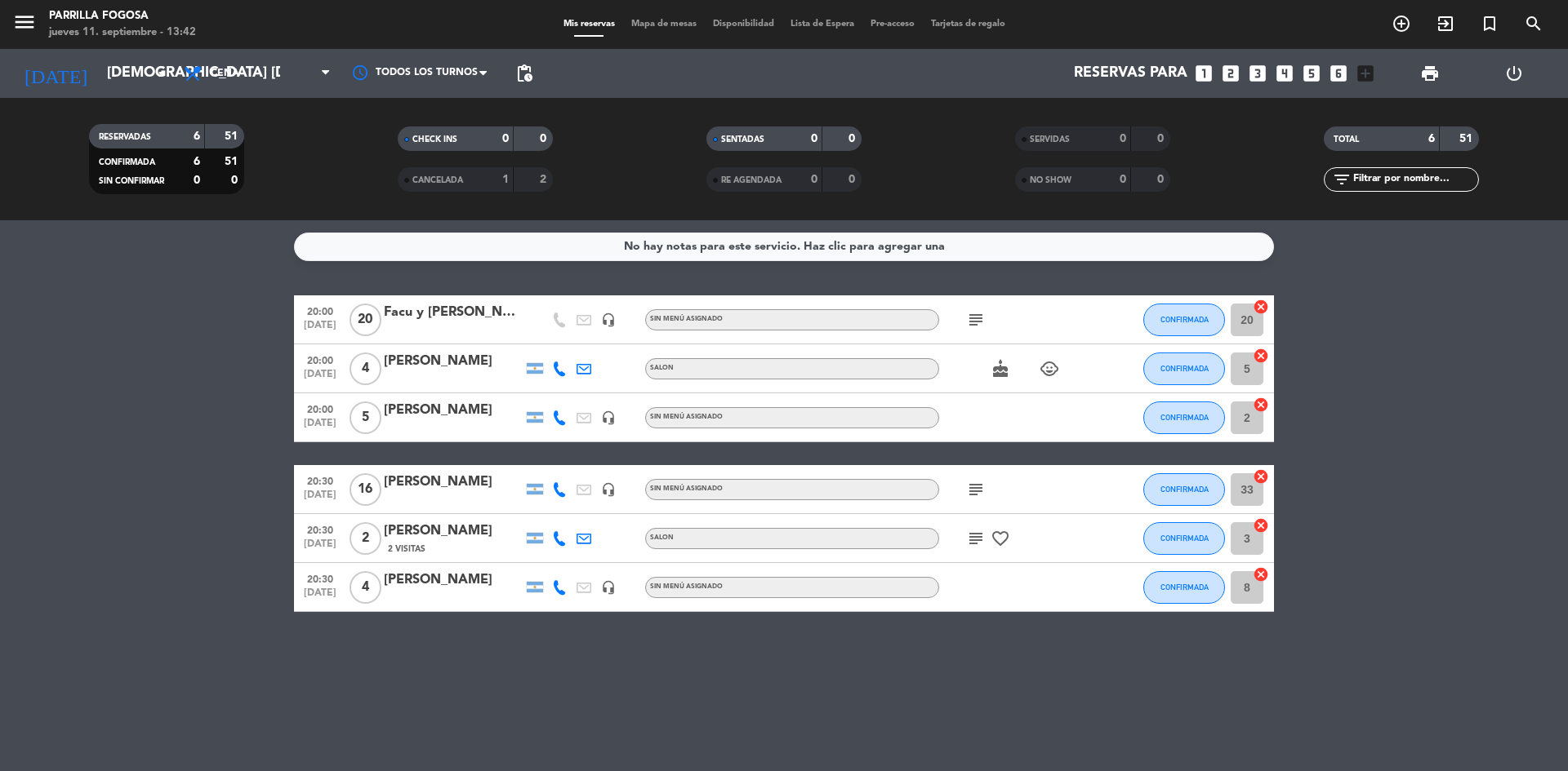
type input "vie. [DATE]"
click at [207, 73] on span "Cena" at bounding box center [257, 73] width 164 height 36
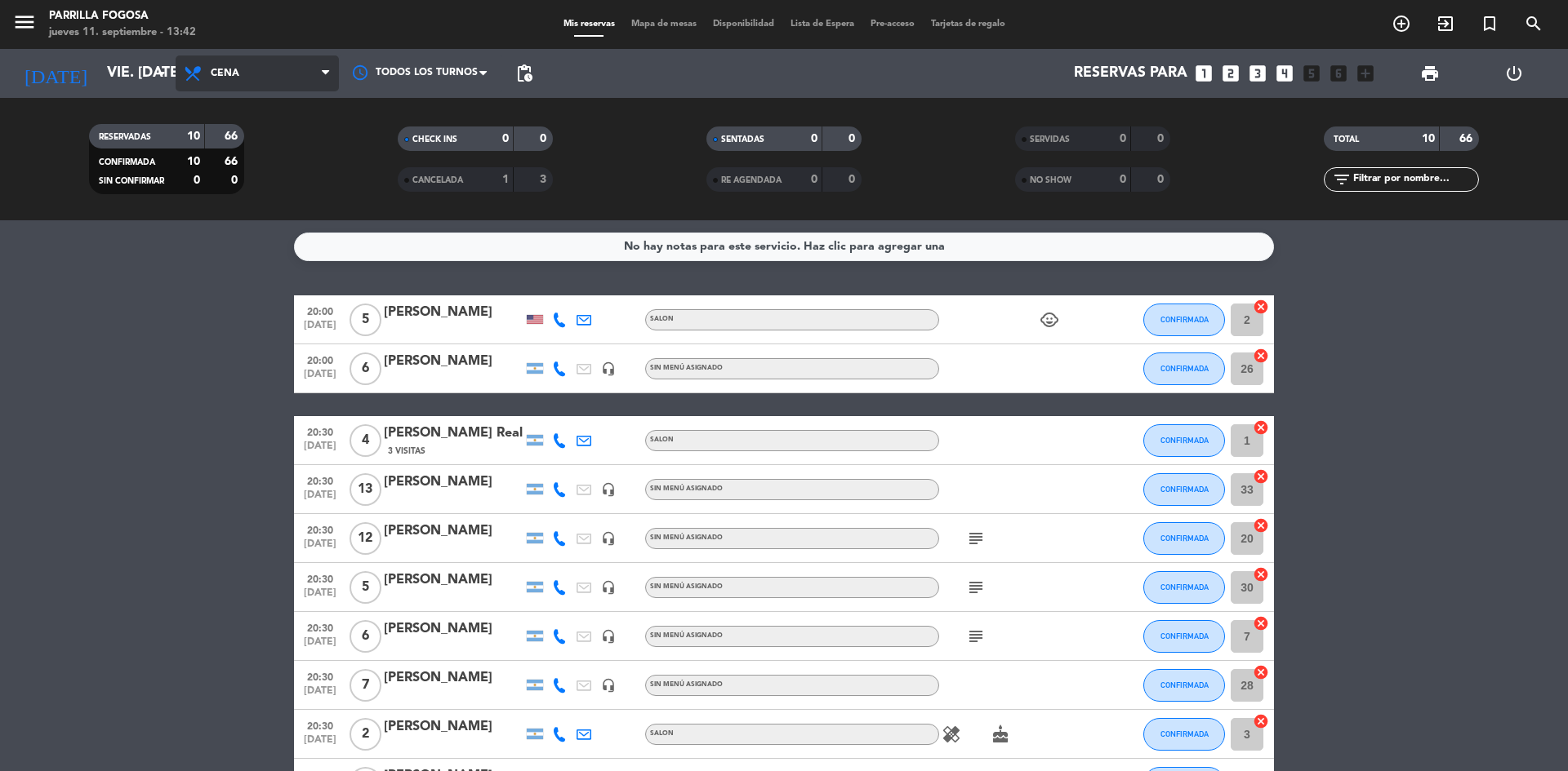
click at [223, 62] on span "Cena" at bounding box center [257, 73] width 164 height 36
click at [218, 145] on div "menu [PERSON_NAME] Fogosa jueves 11. septiembre - 13:42 Mis reservas Mapa de me…" at bounding box center [784, 110] width 1568 height 220
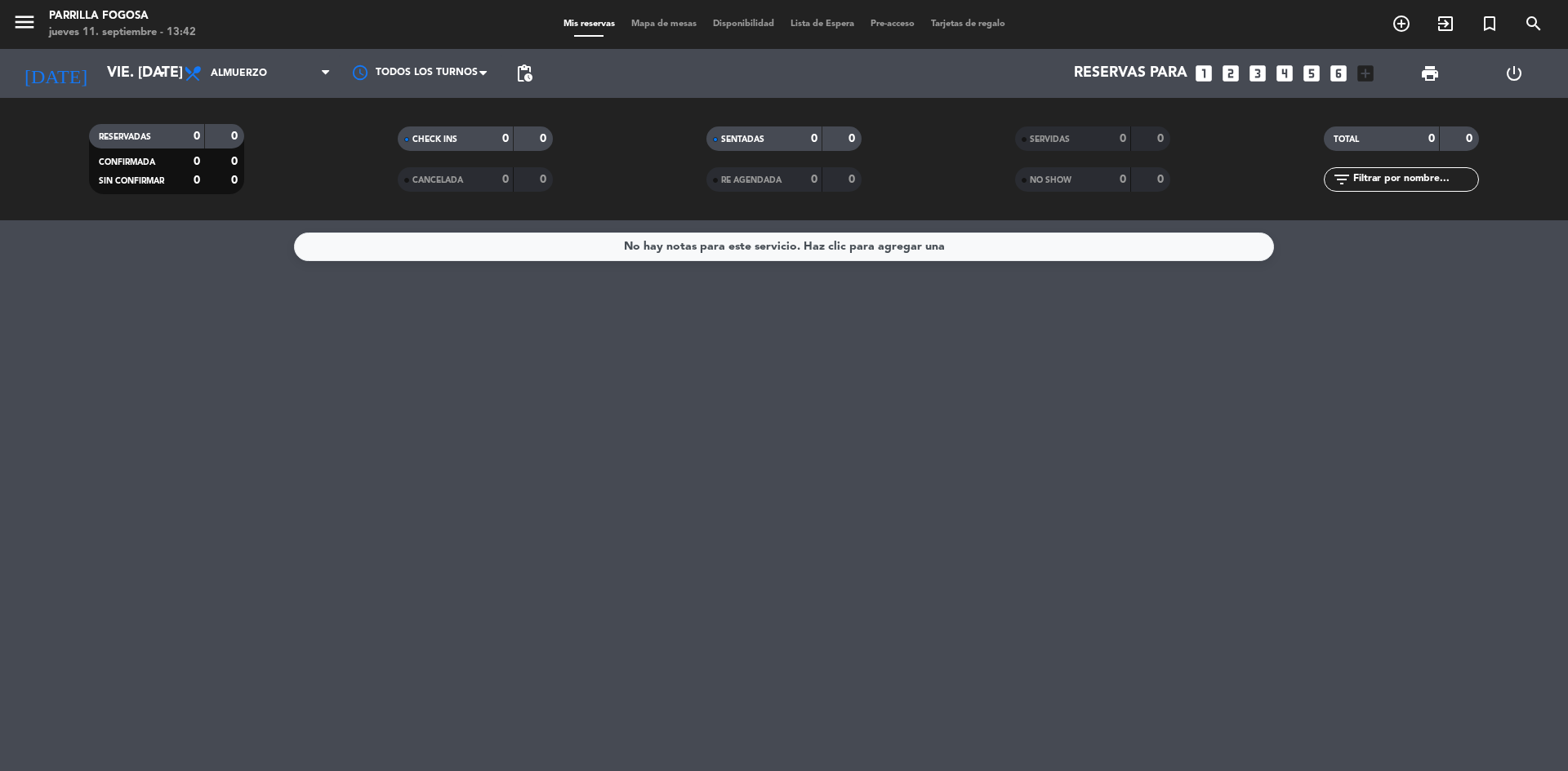
click at [1283, 70] on icon "looks_4" at bounding box center [1283, 72] width 21 height 21
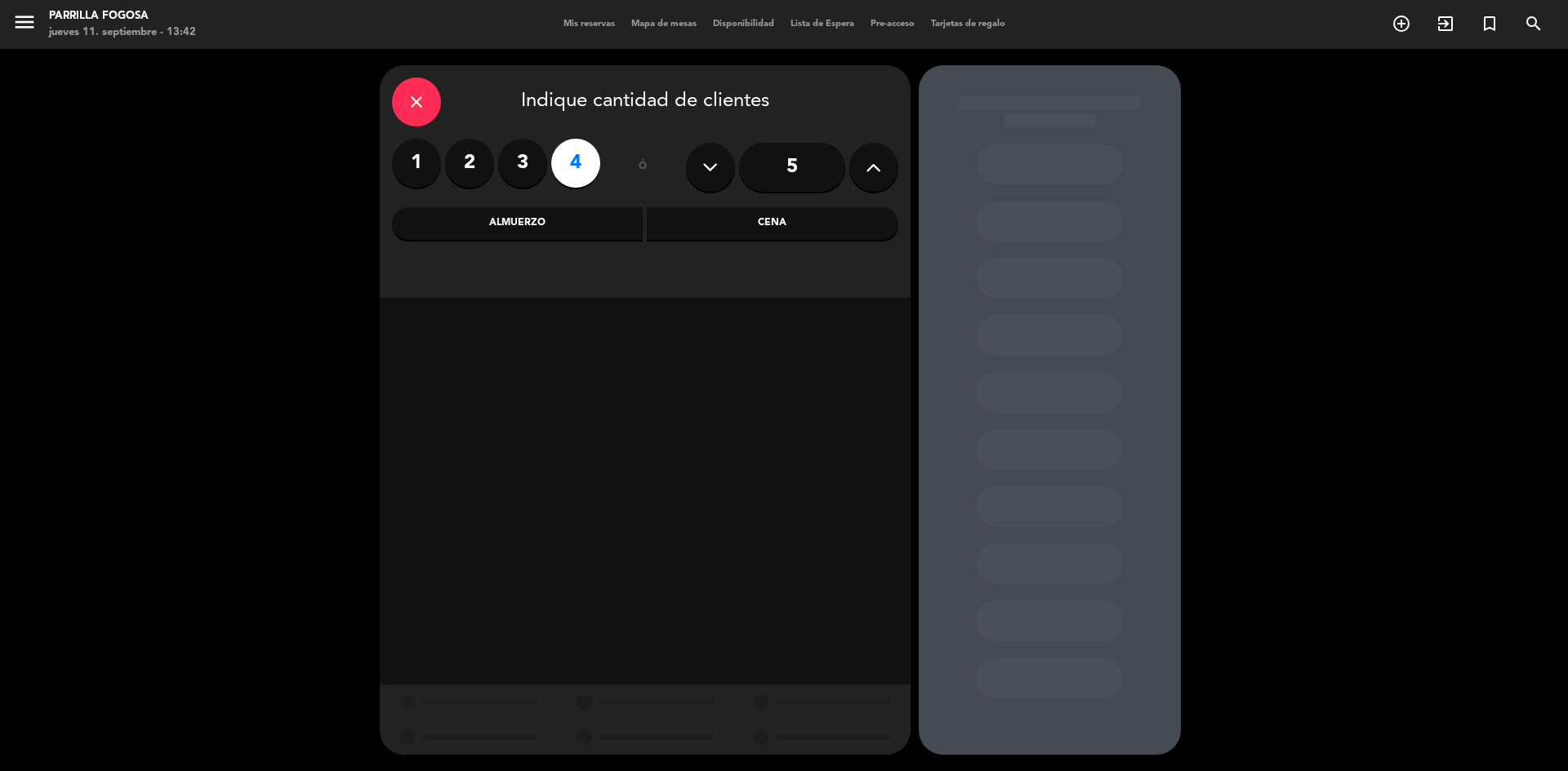
click at [509, 405] on div at bounding box center [645, 491] width 531 height 387
click at [554, 227] on div "Almuerzo" at bounding box center [517, 223] width 251 height 33
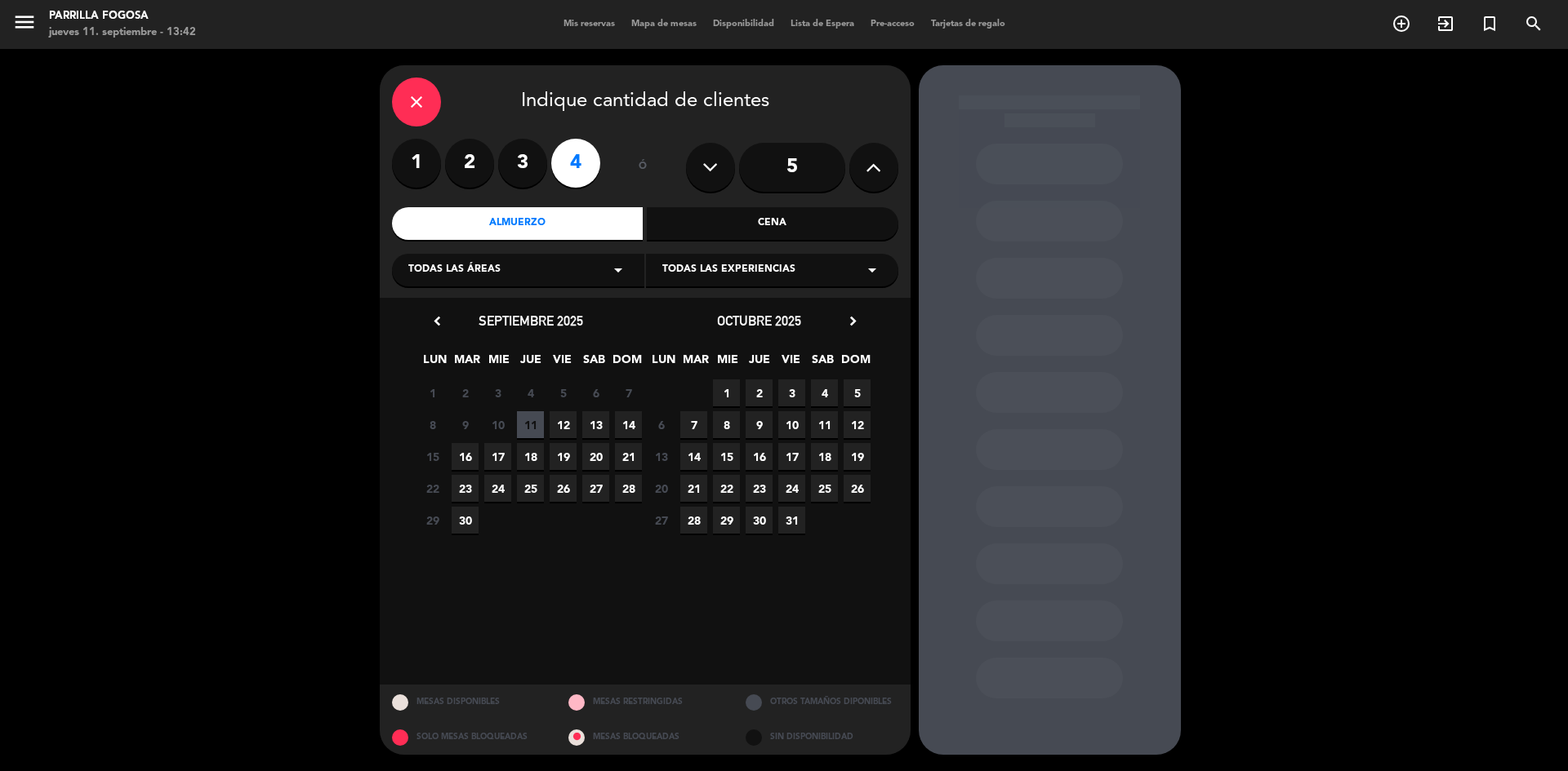
click at [539, 608] on calendar-double "chevron_left septiembre 2025 LUN MAR [PERSON_NAME] VIE SAB DOM 1 2 3 4 5 6 7 8 …" at bounding box center [645, 491] width 457 height 362
click at [555, 421] on span "12" at bounding box center [563, 425] width 27 height 27
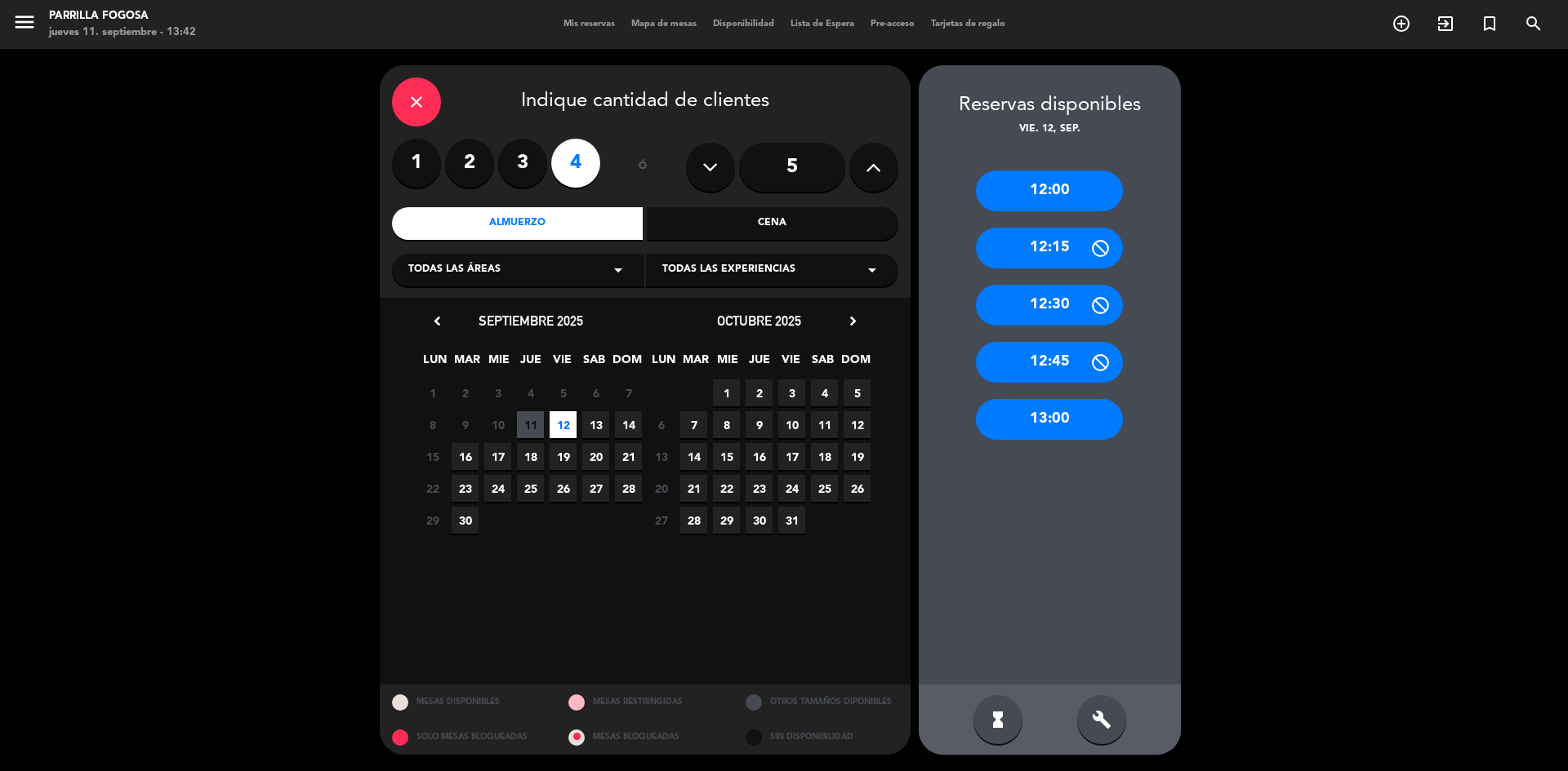
click at [1108, 734] on div "build" at bounding box center [1101, 719] width 49 height 49
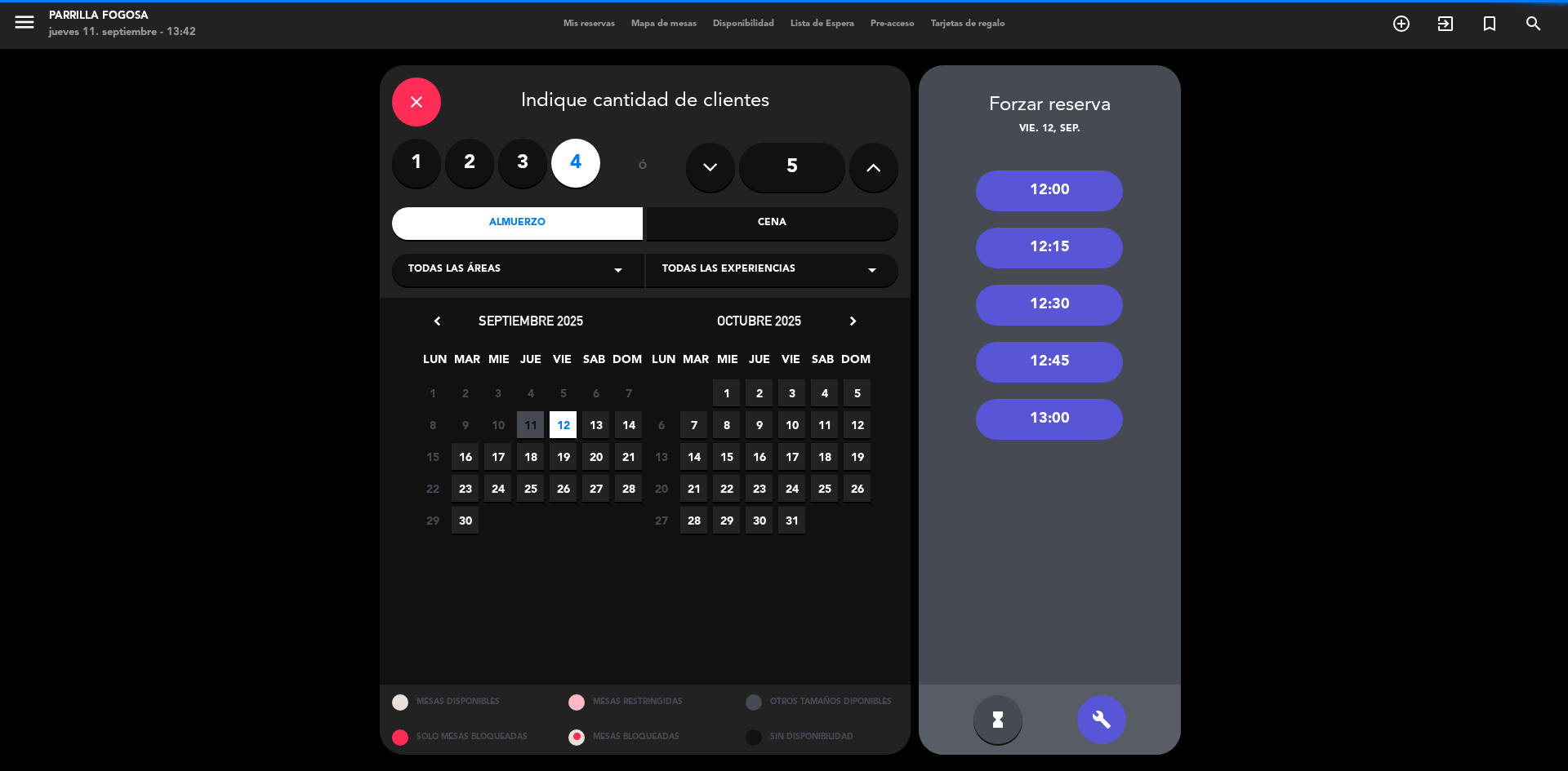
click at [1060, 424] on div "13:00" at bounding box center [1049, 419] width 147 height 41
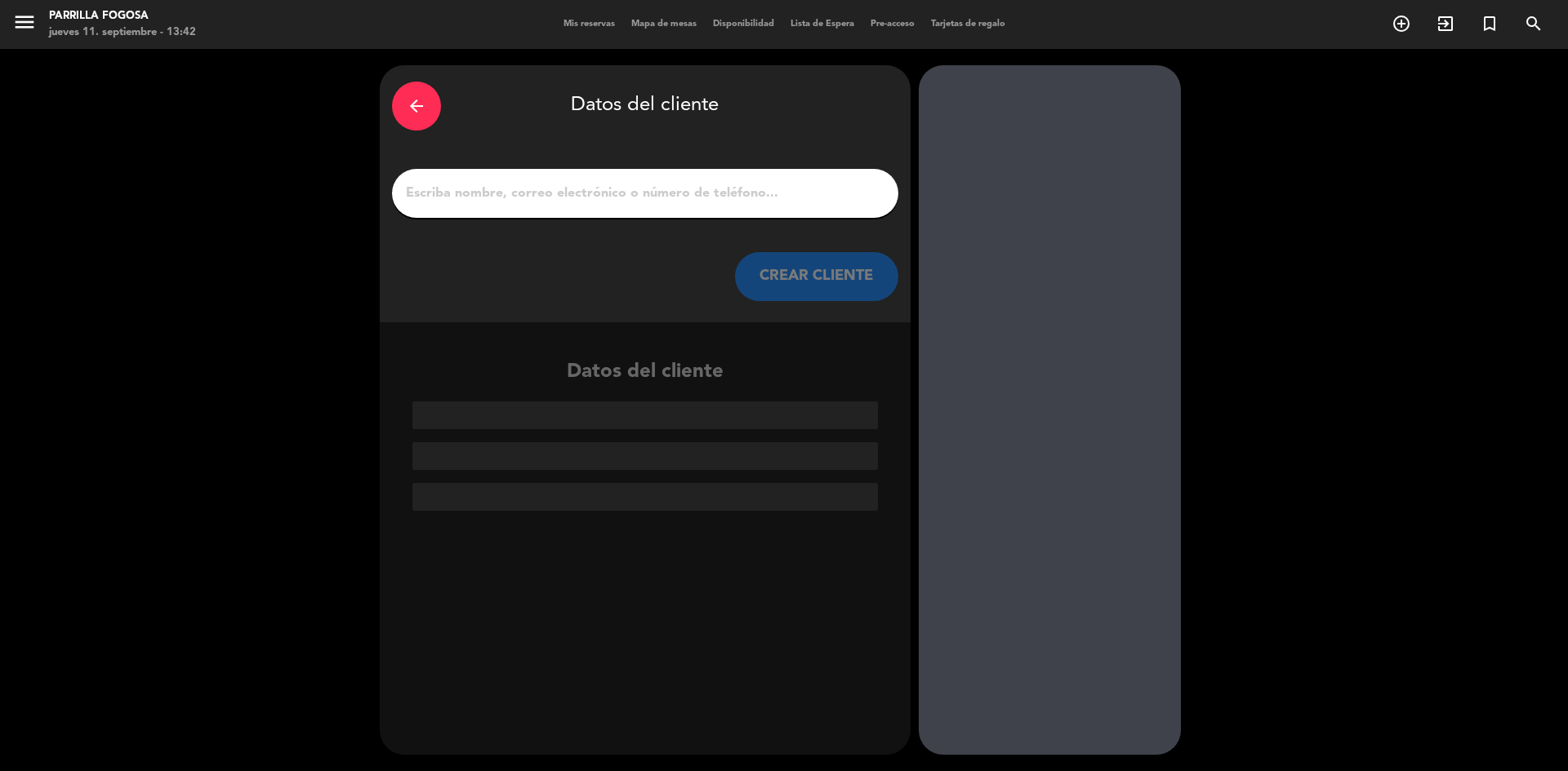
click at [422, 108] on icon "arrow_back" at bounding box center [417, 106] width 20 height 20
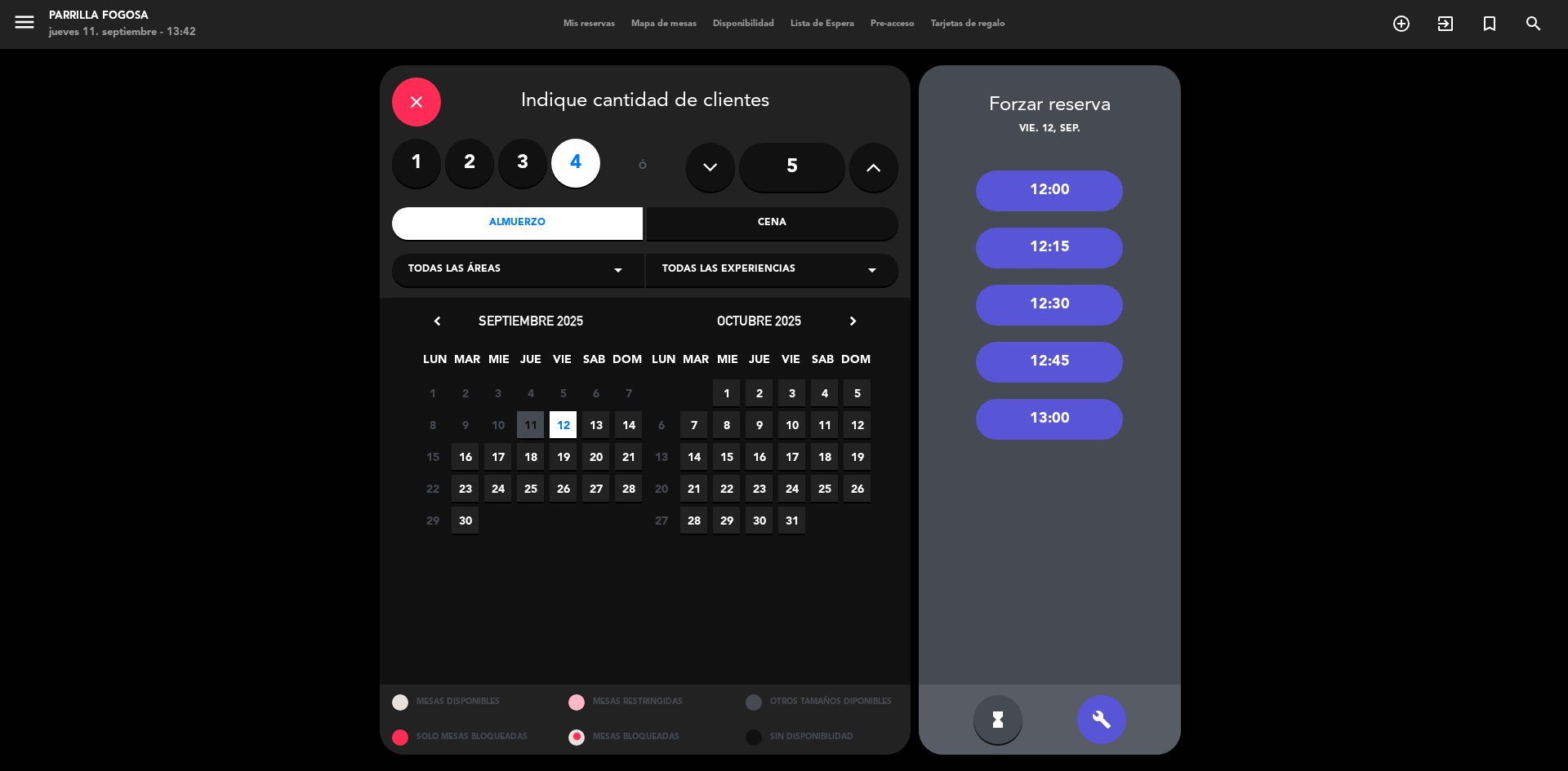
click at [591, 425] on span "13" at bounding box center [595, 425] width 27 height 27
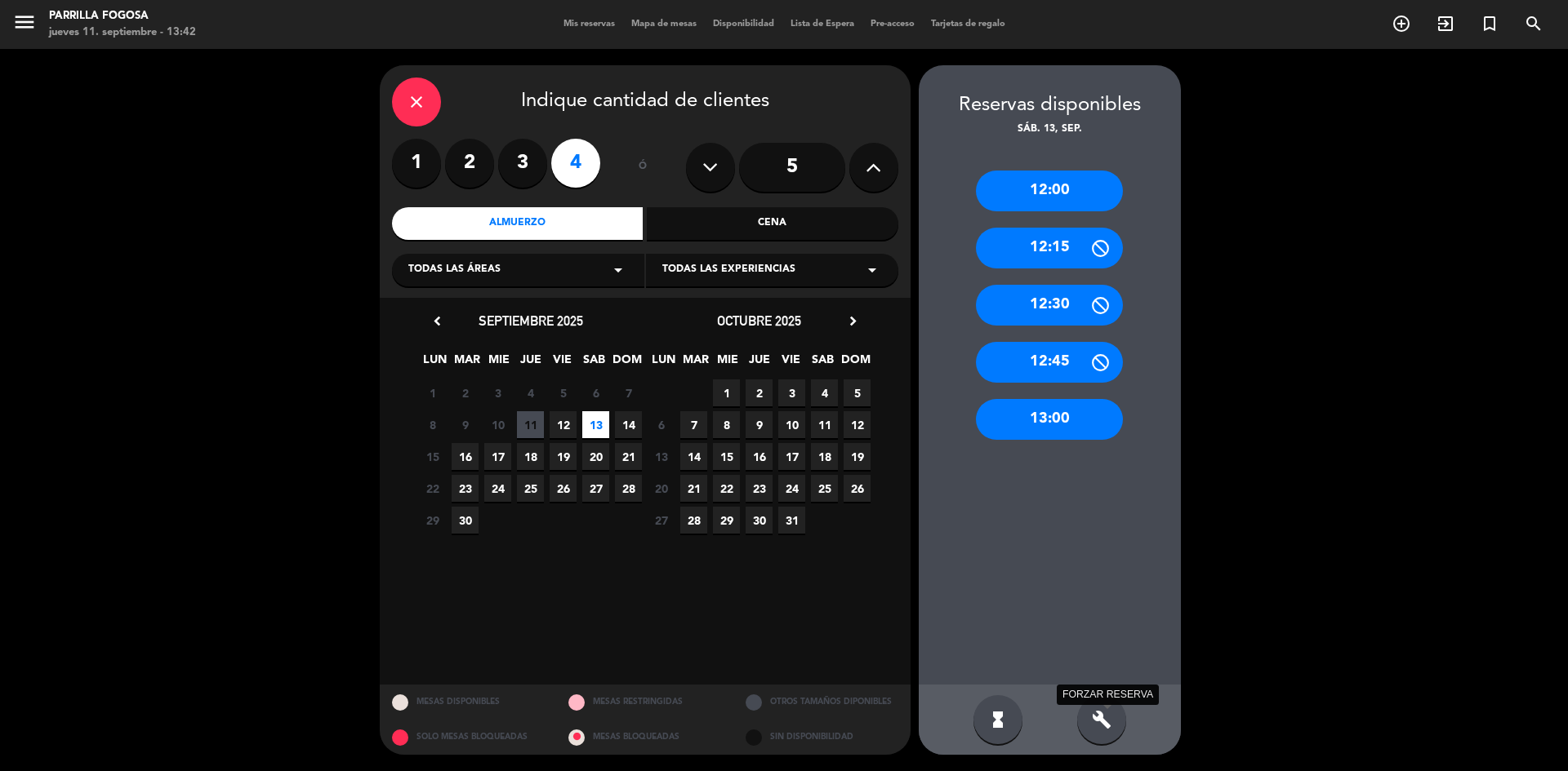
click at [1092, 716] on icon "build" at bounding box center [1102, 720] width 20 height 20
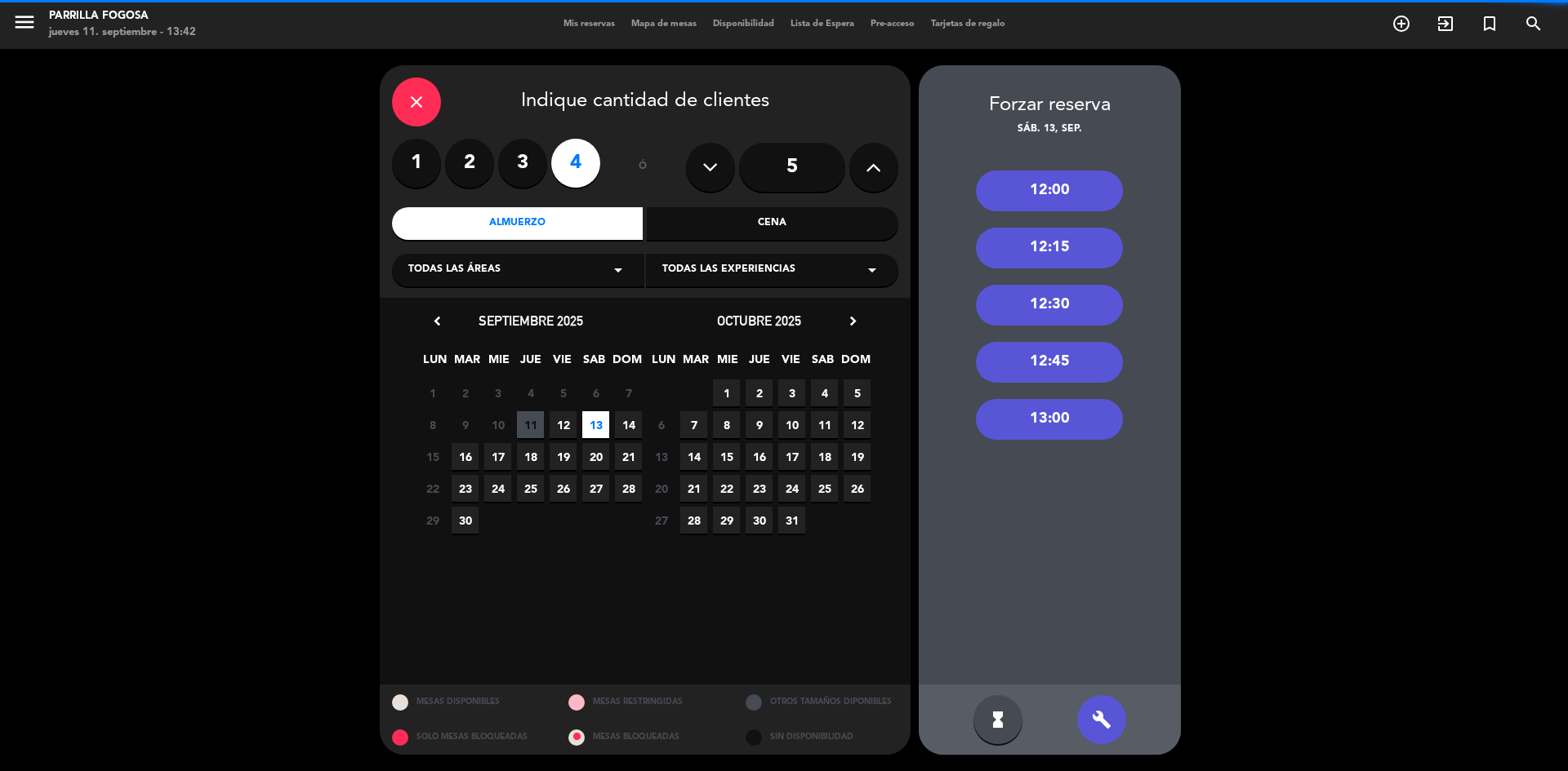
click at [1035, 423] on div "13:00" at bounding box center [1049, 419] width 147 height 41
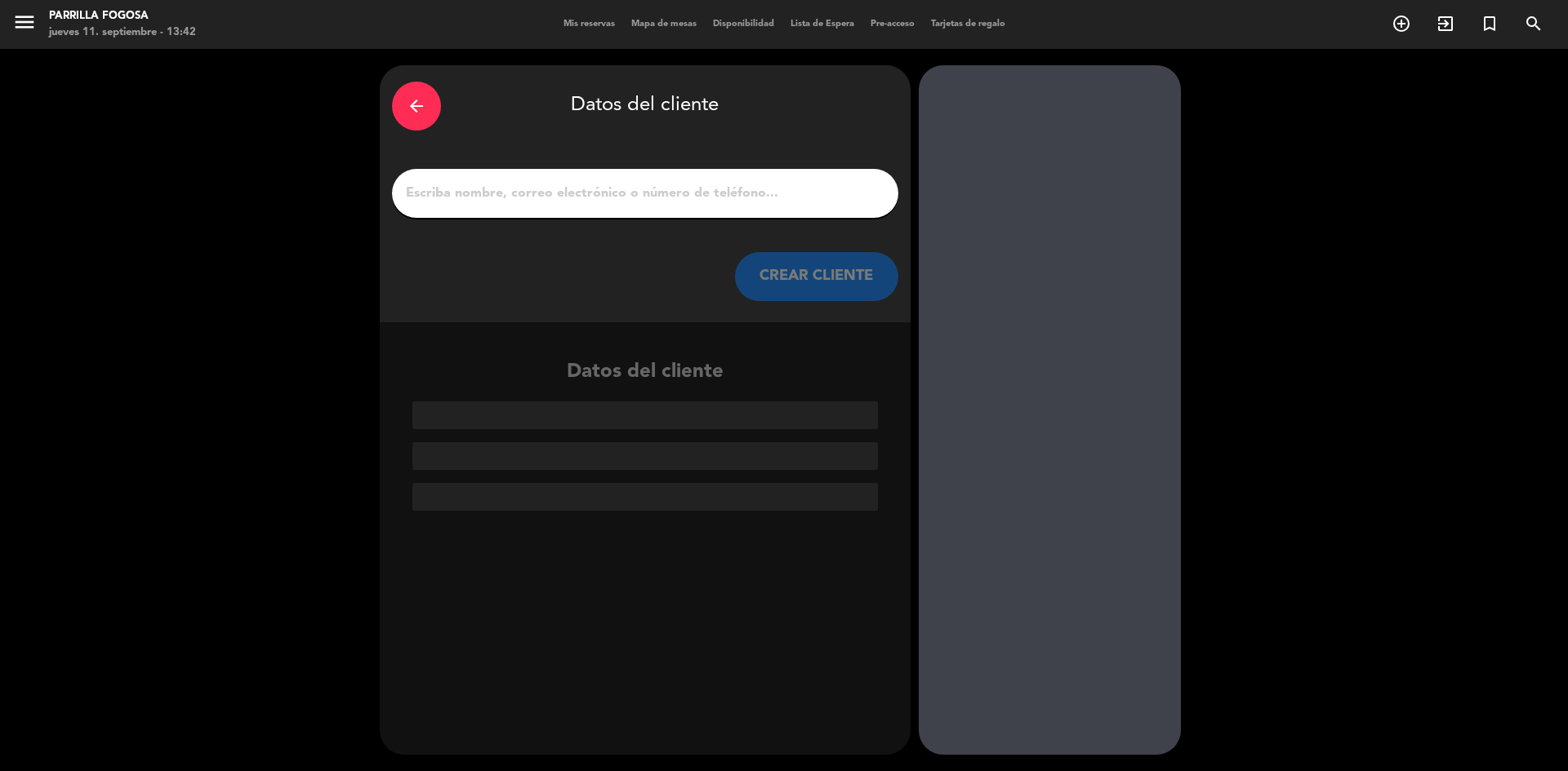
click at [699, 181] on div at bounding box center [645, 193] width 506 height 49
click at [695, 187] on input "1" at bounding box center [644, 193] width 481 height 23
click at [684, 192] on input "1" at bounding box center [644, 193] width 481 height 23
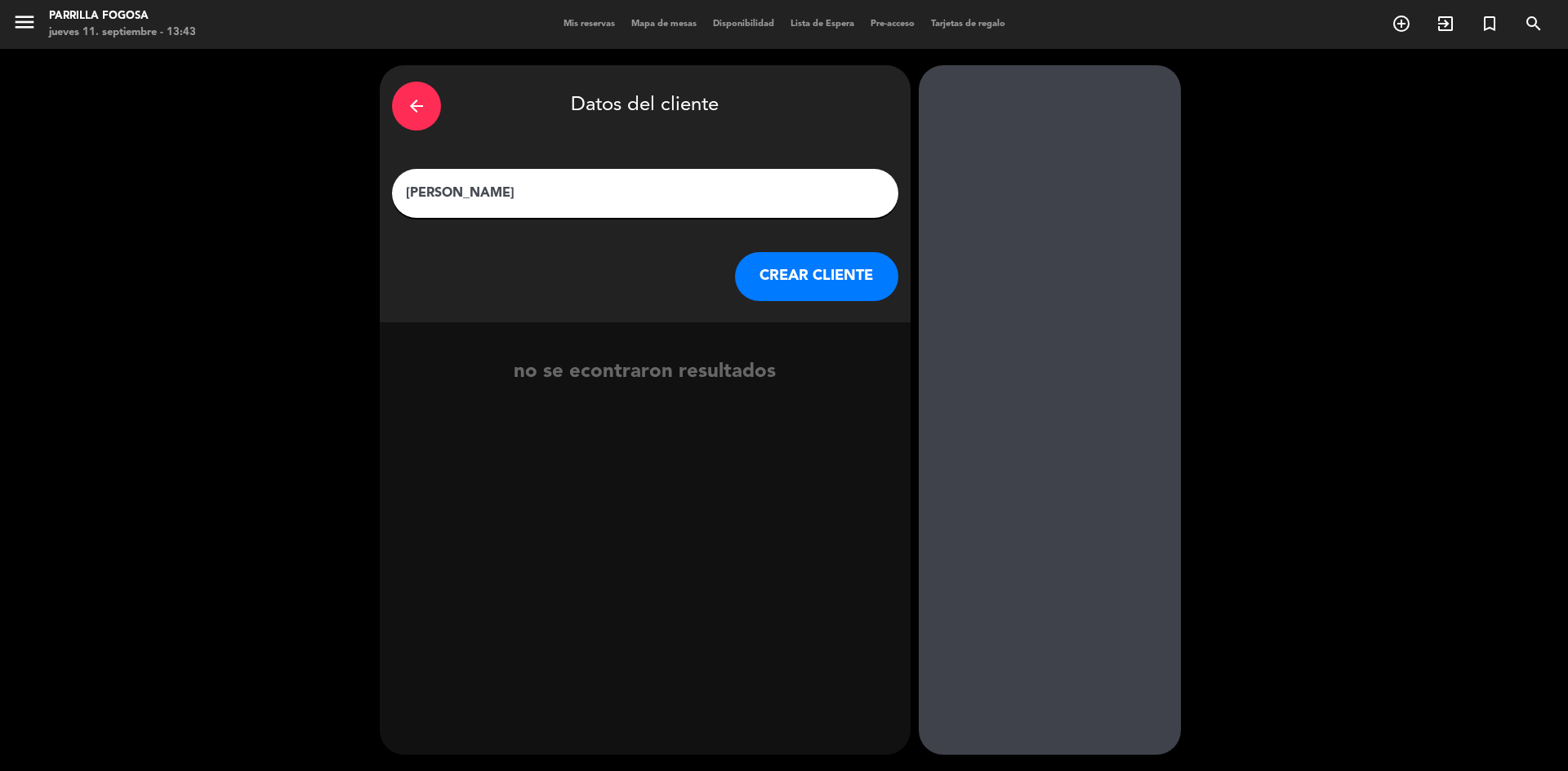
type input "[PERSON_NAME]"
click at [808, 275] on button "CREAR CLIENTE" at bounding box center [816, 276] width 164 height 49
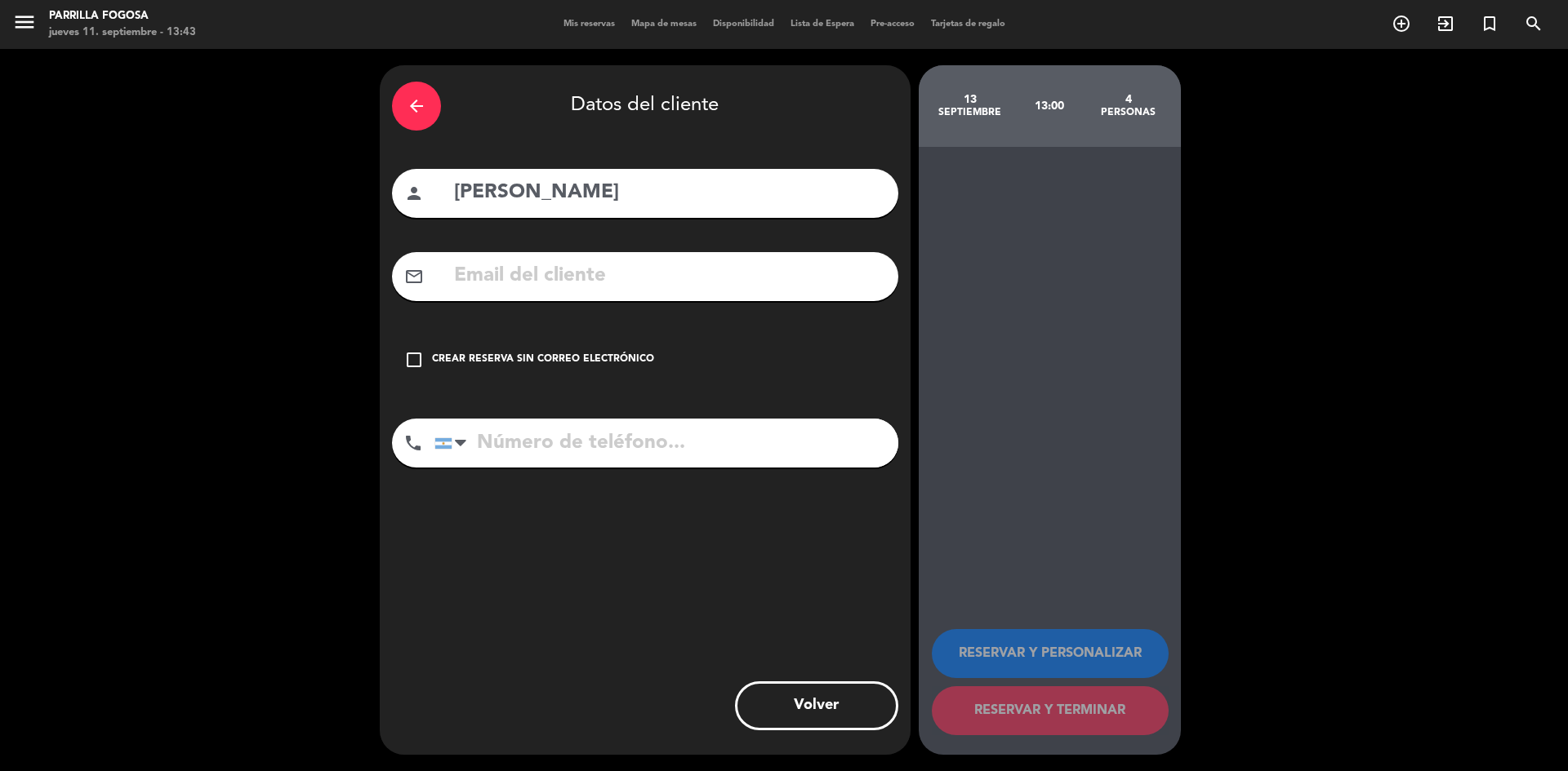
click at [414, 361] on icon "check_box_outline_blank" at bounding box center [414, 360] width 20 height 20
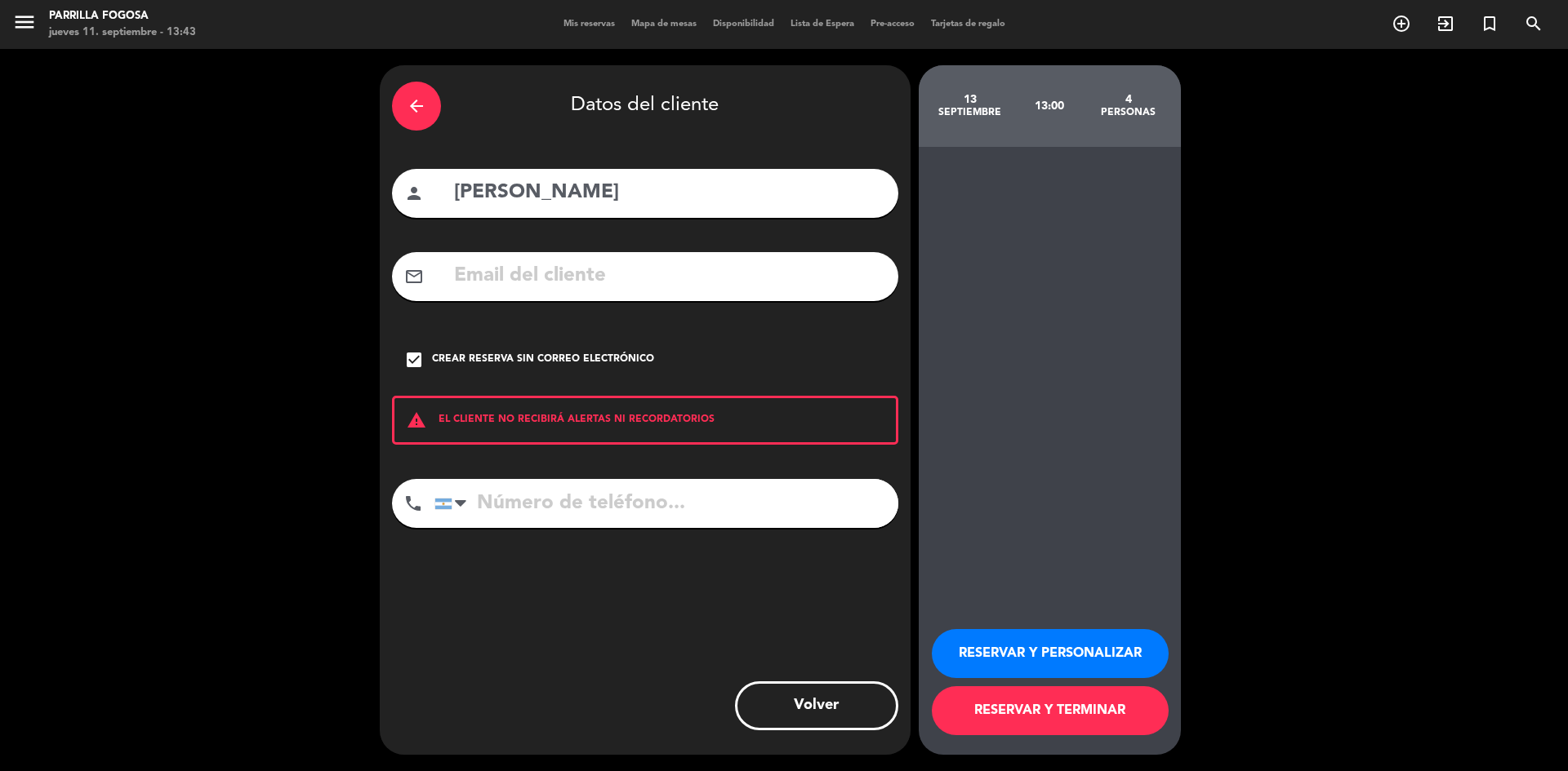
click at [508, 514] on input "tel" at bounding box center [666, 503] width 463 height 49
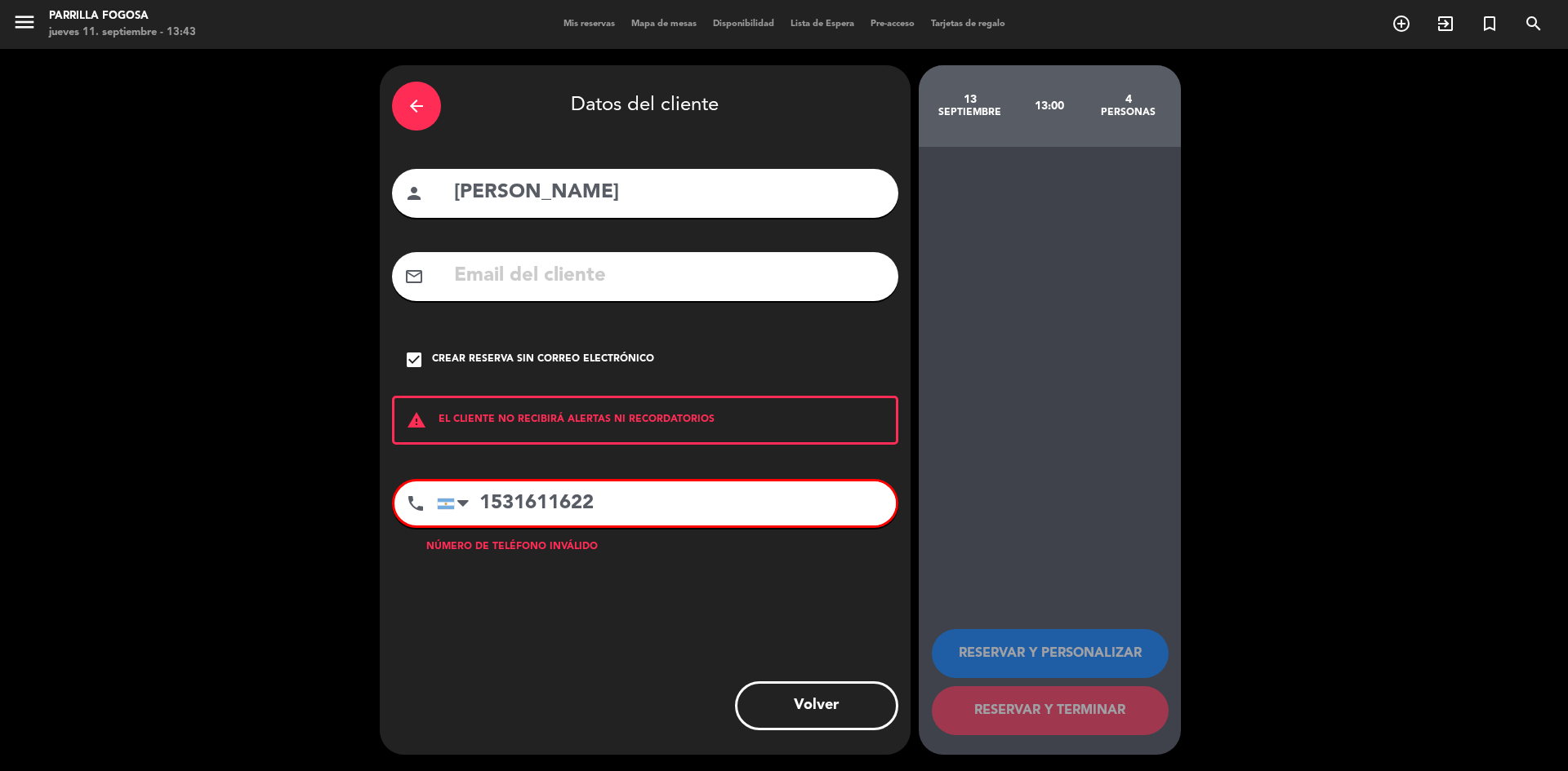
click at [499, 498] on input "1531611622" at bounding box center [666, 503] width 458 height 44
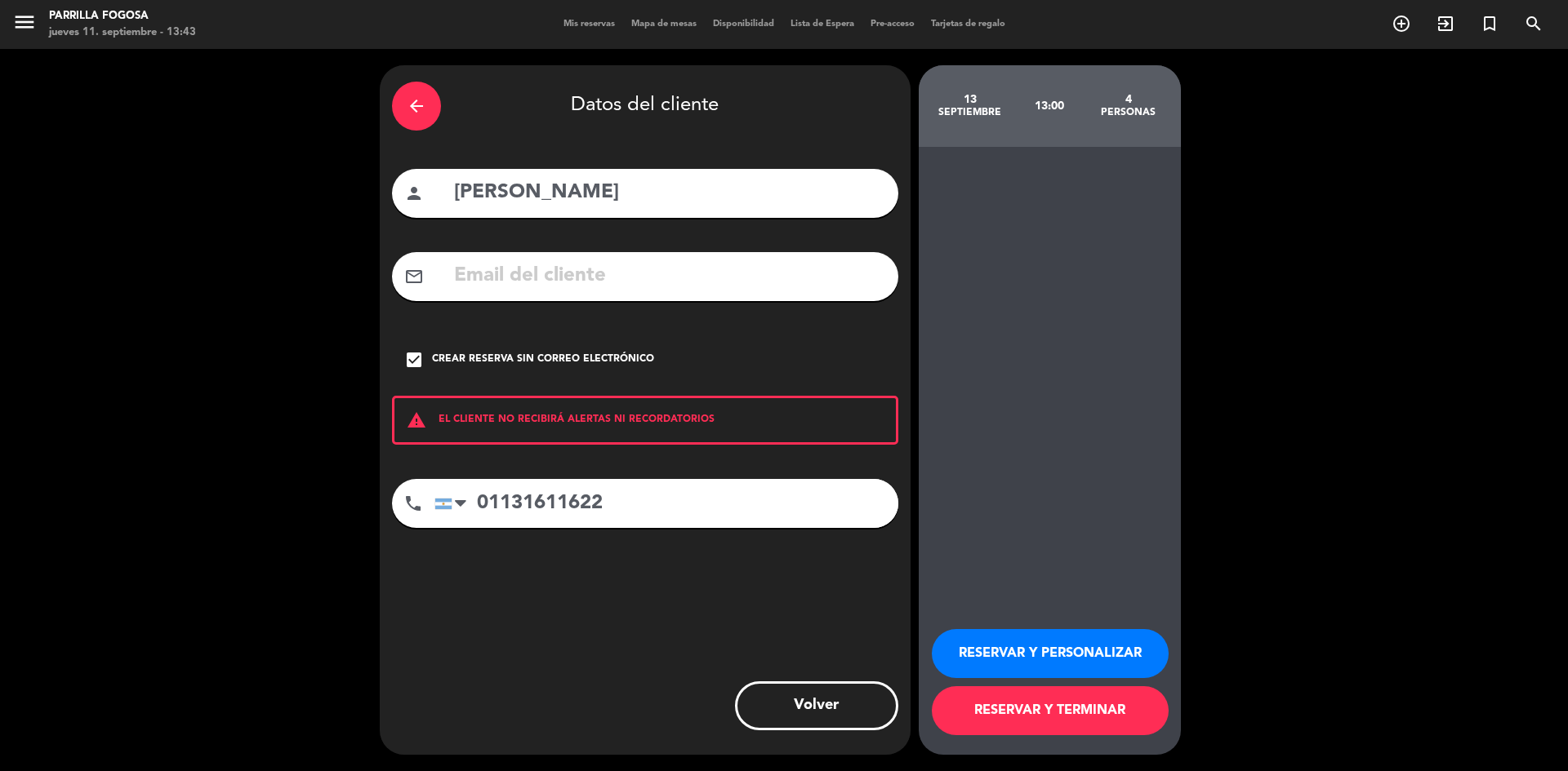
type input "01131611622"
click at [1012, 644] on button "RESERVAR Y PERSONALIZAR" at bounding box center [1050, 653] width 237 height 49
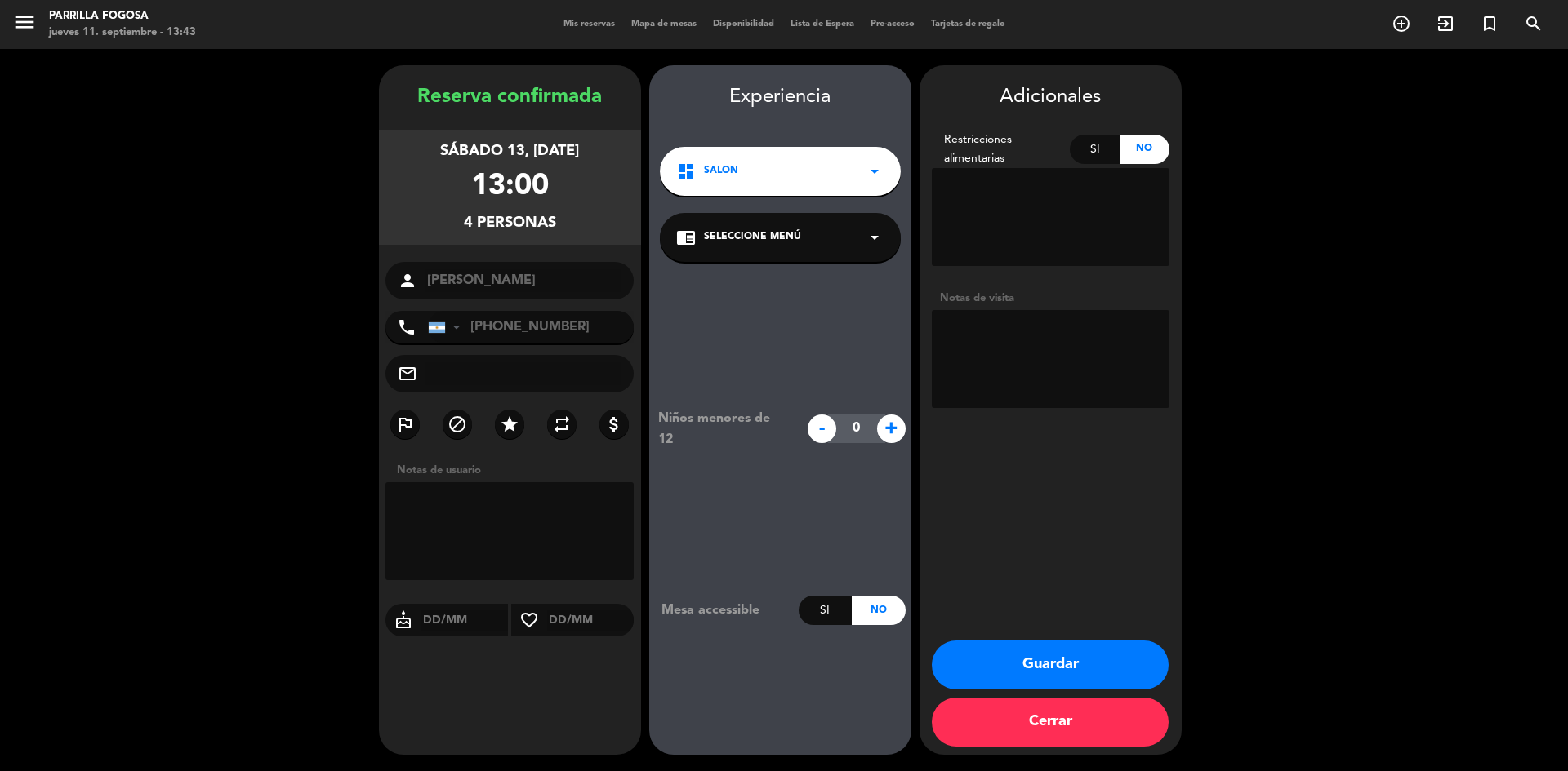
click at [494, 548] on textarea at bounding box center [509, 531] width 249 height 98
type textarea "[PERSON_NAME]"
click at [1053, 358] on textarea at bounding box center [1050, 359] width 237 height 98
type textarea "[PERSON_NAME]"
click at [1036, 665] on button "Guardar" at bounding box center [1050, 665] width 237 height 49
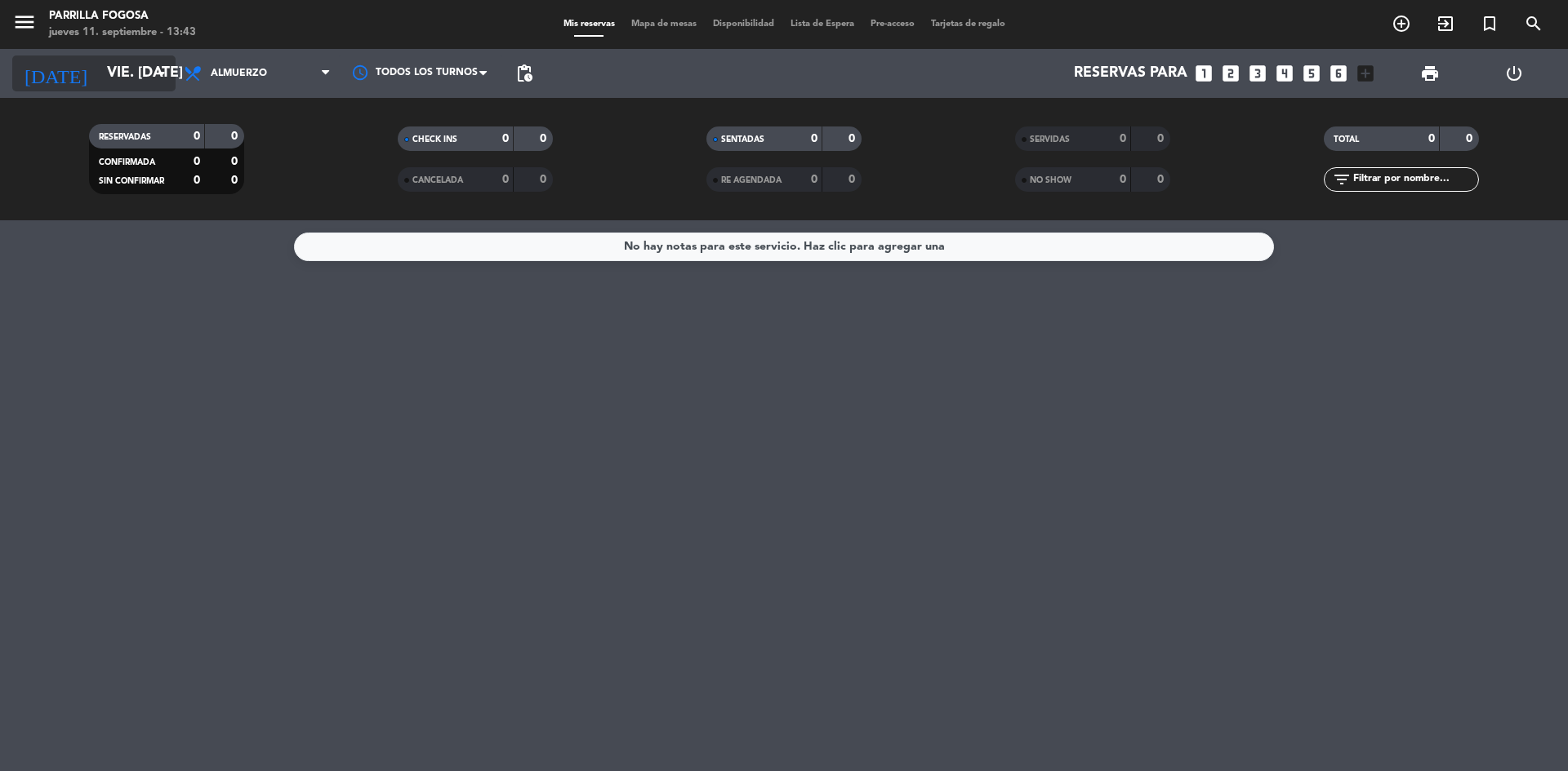
click at [147, 66] on input "vie. [DATE]" at bounding box center [194, 73] width 190 height 33
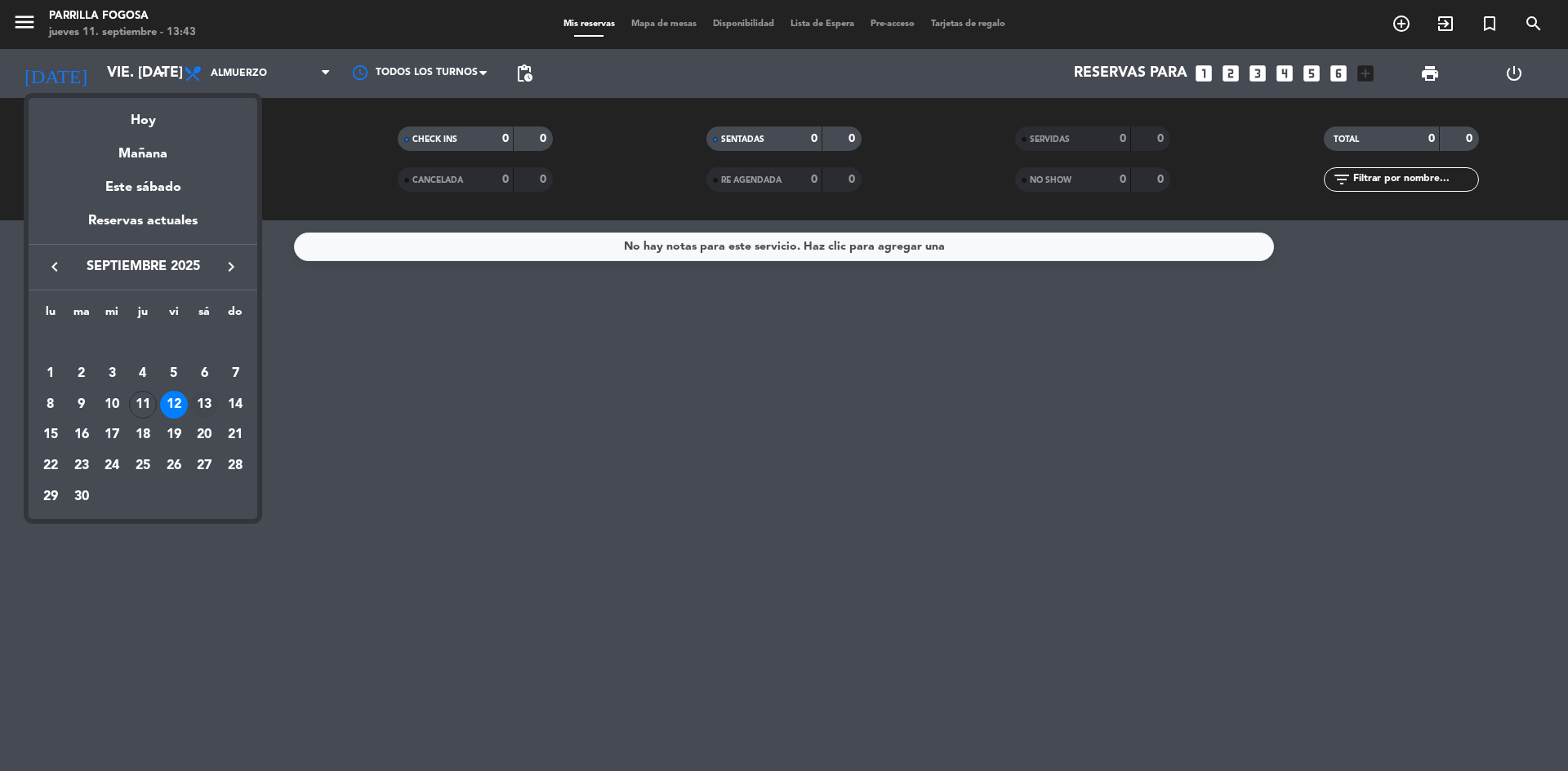
click at [205, 398] on div "13" at bounding box center [204, 405] width 28 height 28
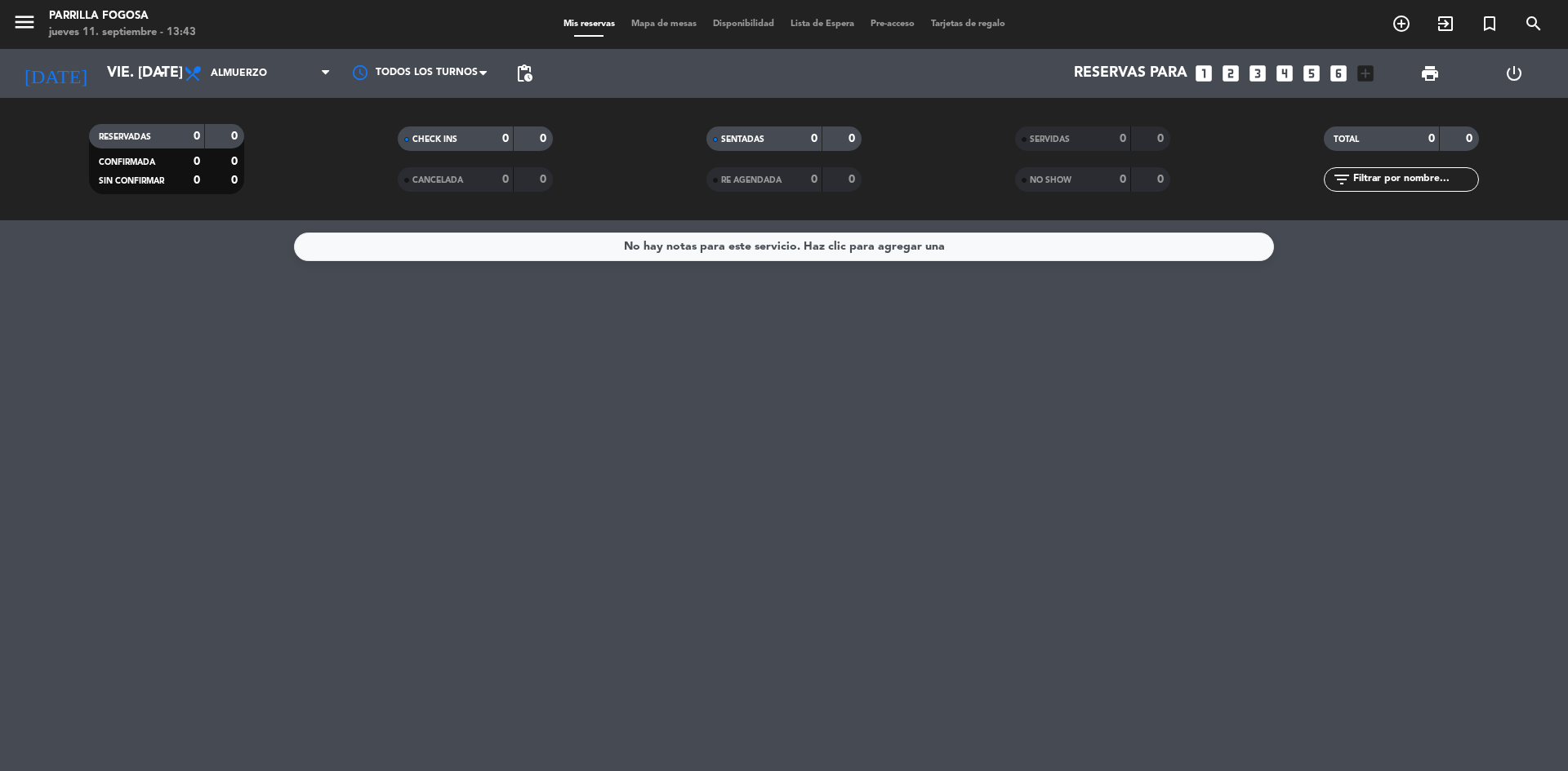
type input "sáb. [DATE]"
